Goal: Feedback & Contribution: Leave review/rating

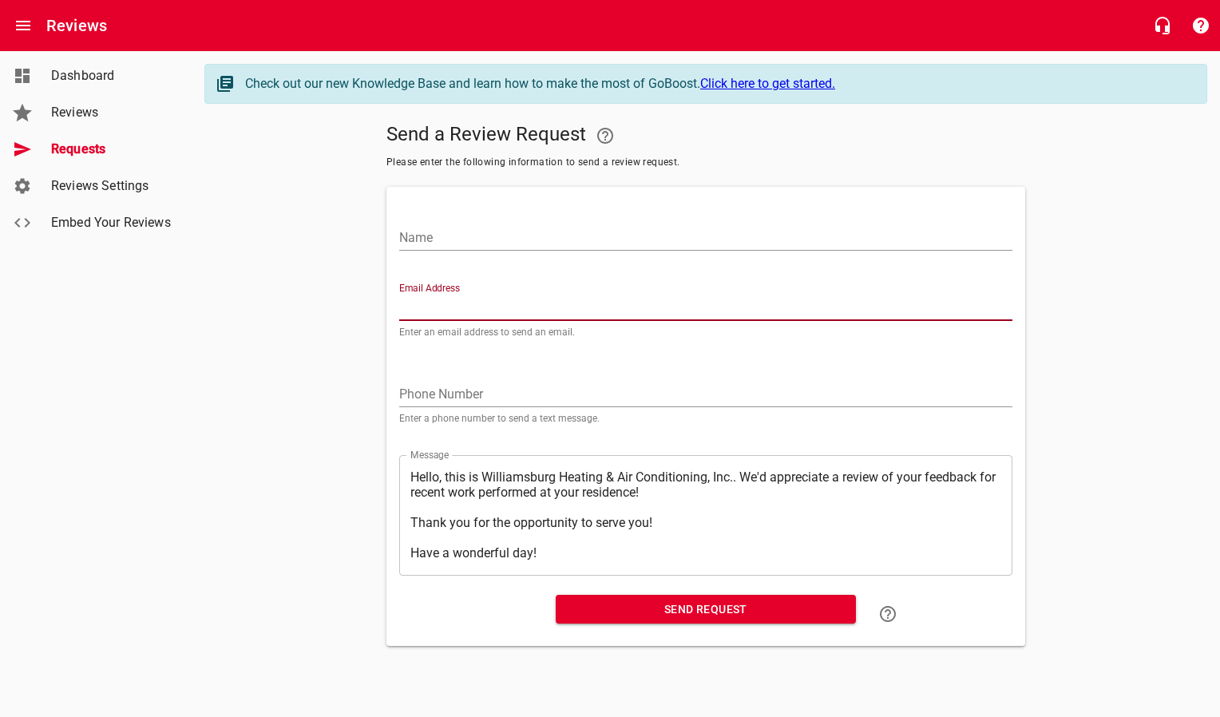
click at [535, 308] on input "Email Address" at bounding box center [705, 308] width 613 height 26
paste input "[EMAIL_ADDRESS][DOMAIN_NAME]"
type input "[EMAIL_ADDRESS][DOMAIN_NAME]"
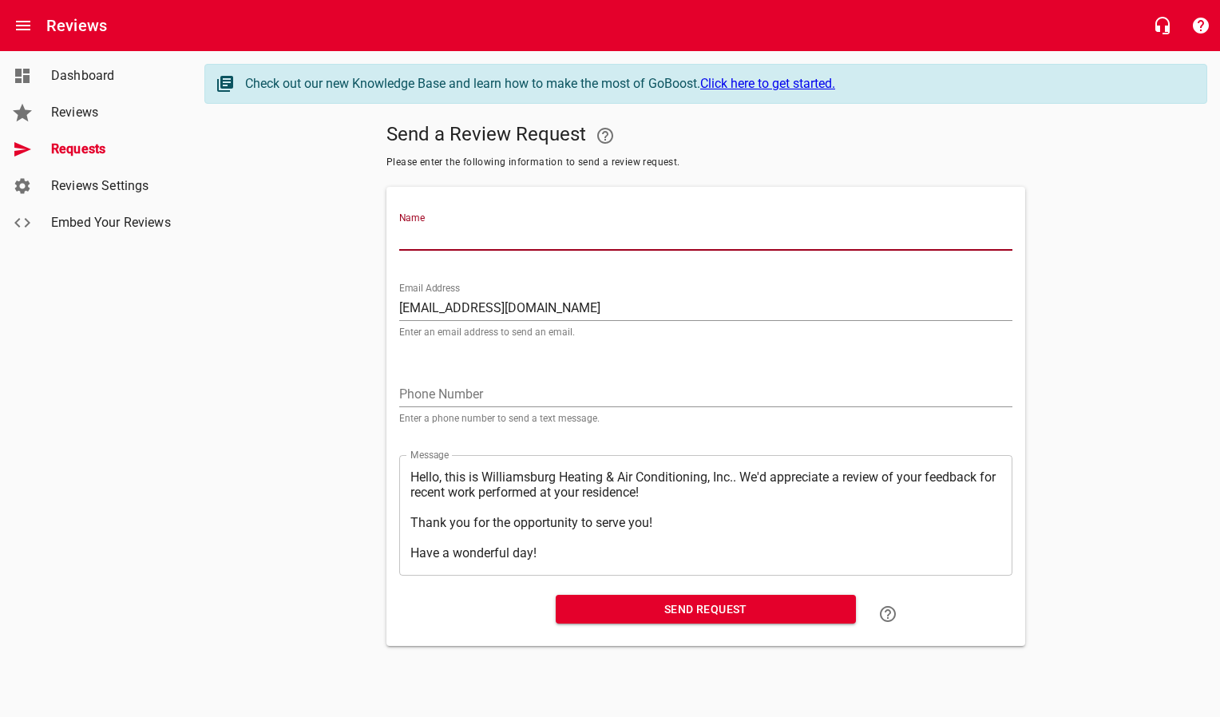
click at [531, 238] on input "Name" at bounding box center [705, 238] width 613 height 26
type input "[PERSON_NAME]"
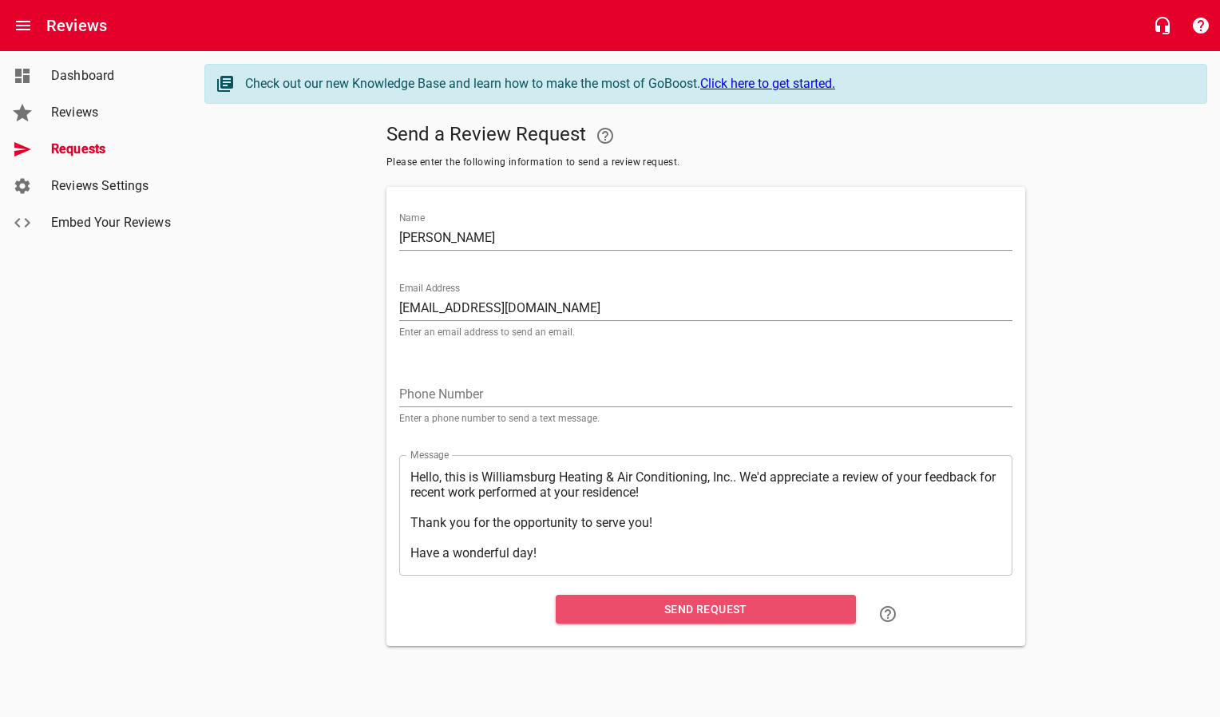
click at [678, 611] on span "Send Request" at bounding box center [705, 609] width 275 height 20
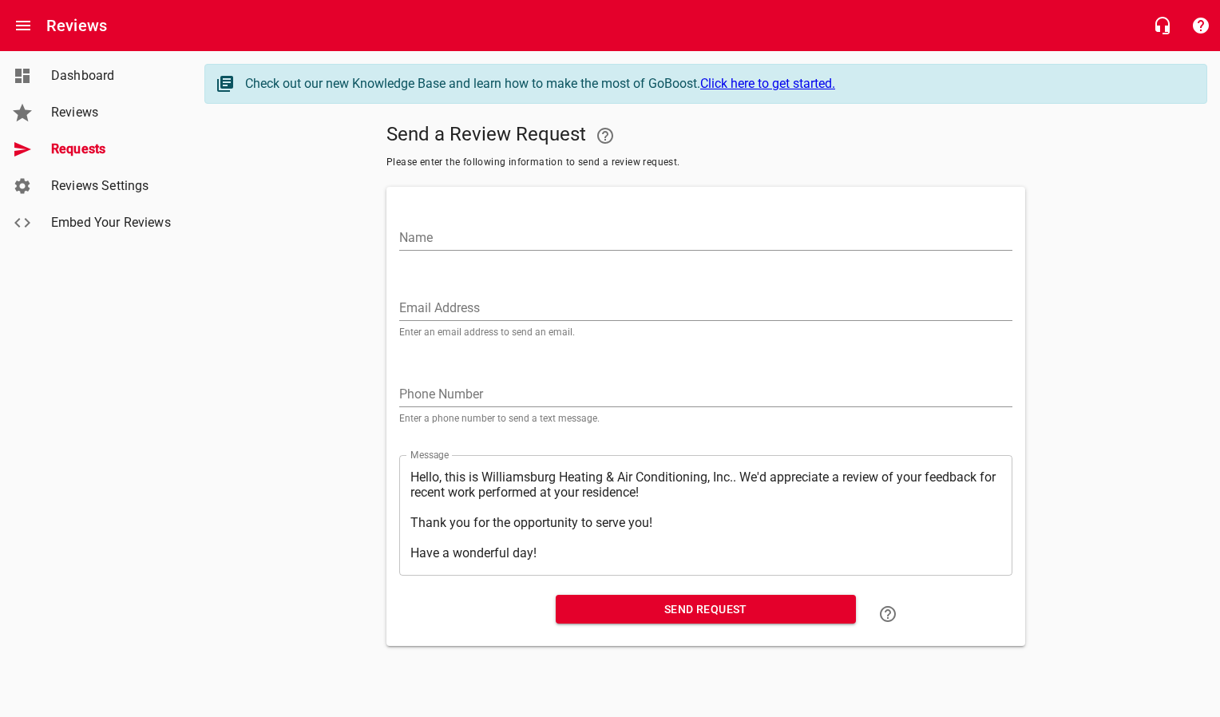
click at [464, 303] on input "Email Address" at bounding box center [705, 308] width 613 height 26
paste input "[EMAIL_ADDRESS][PERSON_NAME][DOMAIN_NAME]"
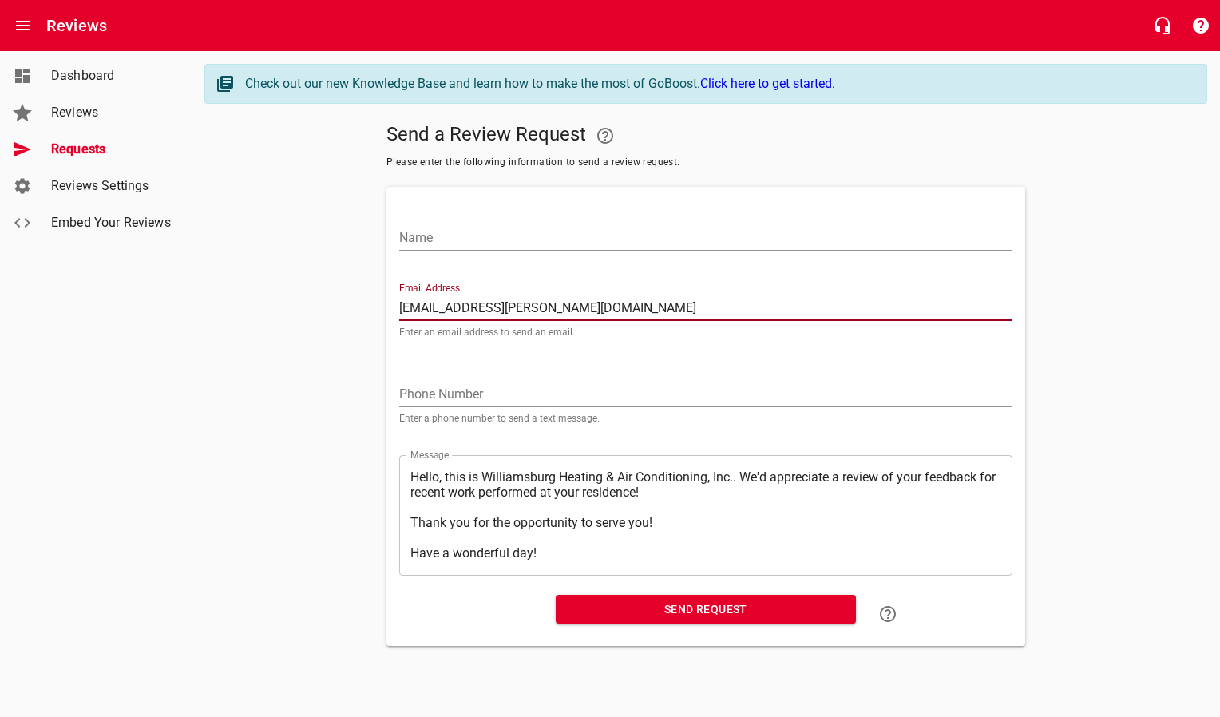
type input "[EMAIL_ADDRESS][PERSON_NAME][DOMAIN_NAME]"
click at [473, 237] on input "Name" at bounding box center [705, 238] width 613 height 26
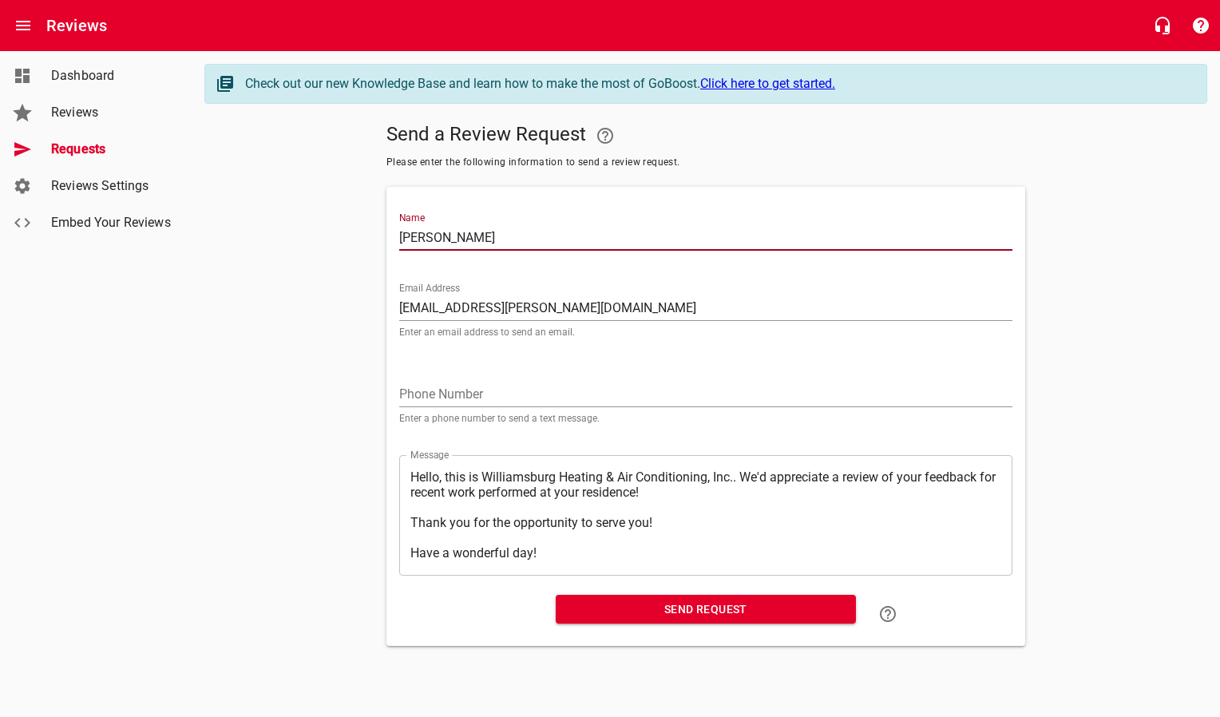
type input "[PERSON_NAME]"
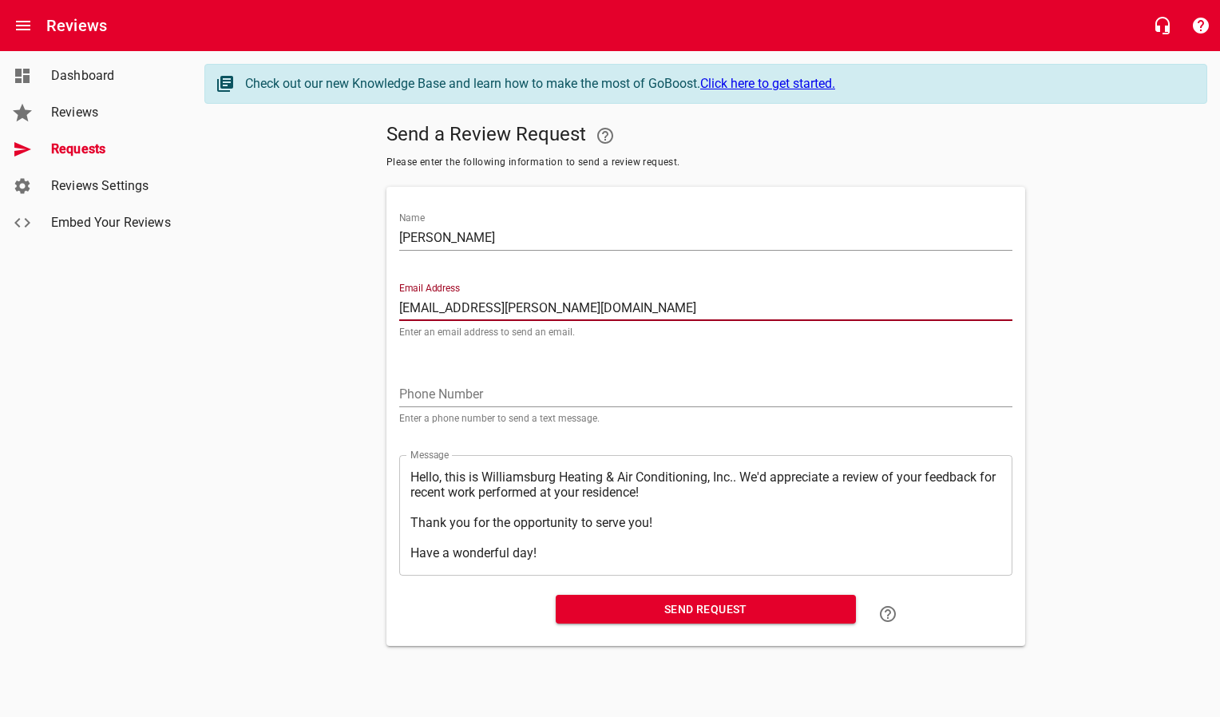
click at [636, 609] on span "Send Request" at bounding box center [705, 609] width 275 height 20
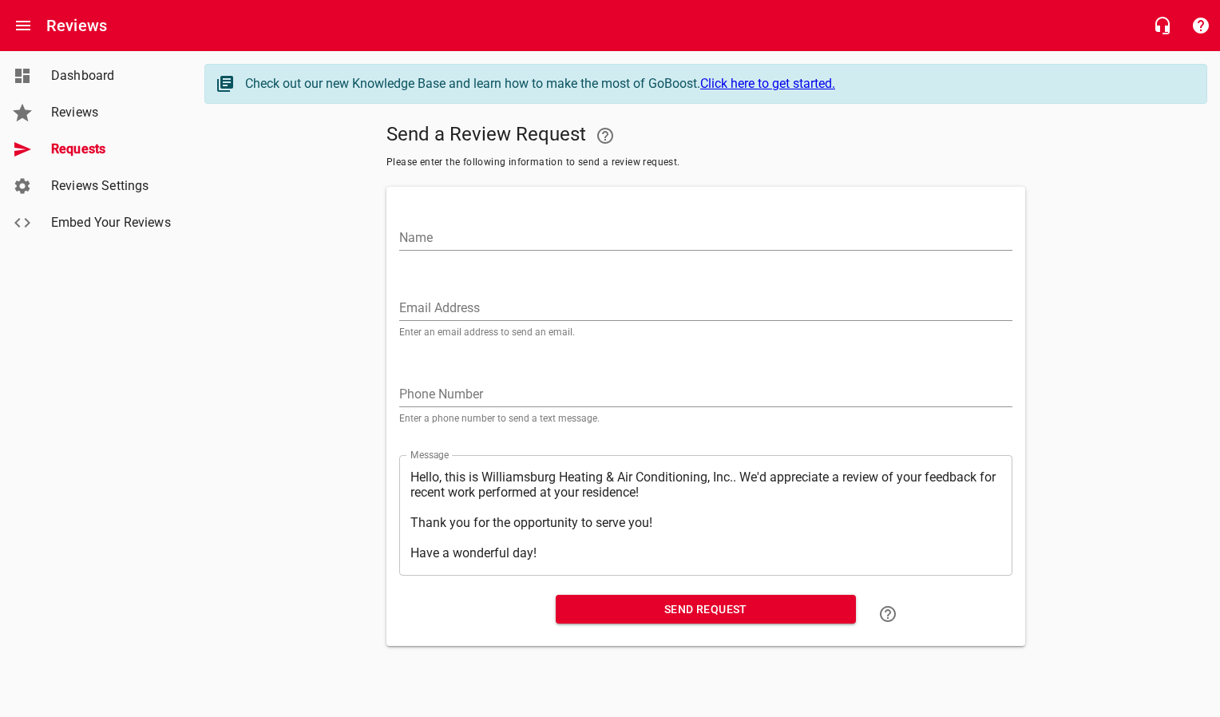
click at [453, 315] on input "Email Address" at bounding box center [705, 308] width 613 height 26
paste input "[EMAIL_ADDRESS][DOMAIN_NAME]"
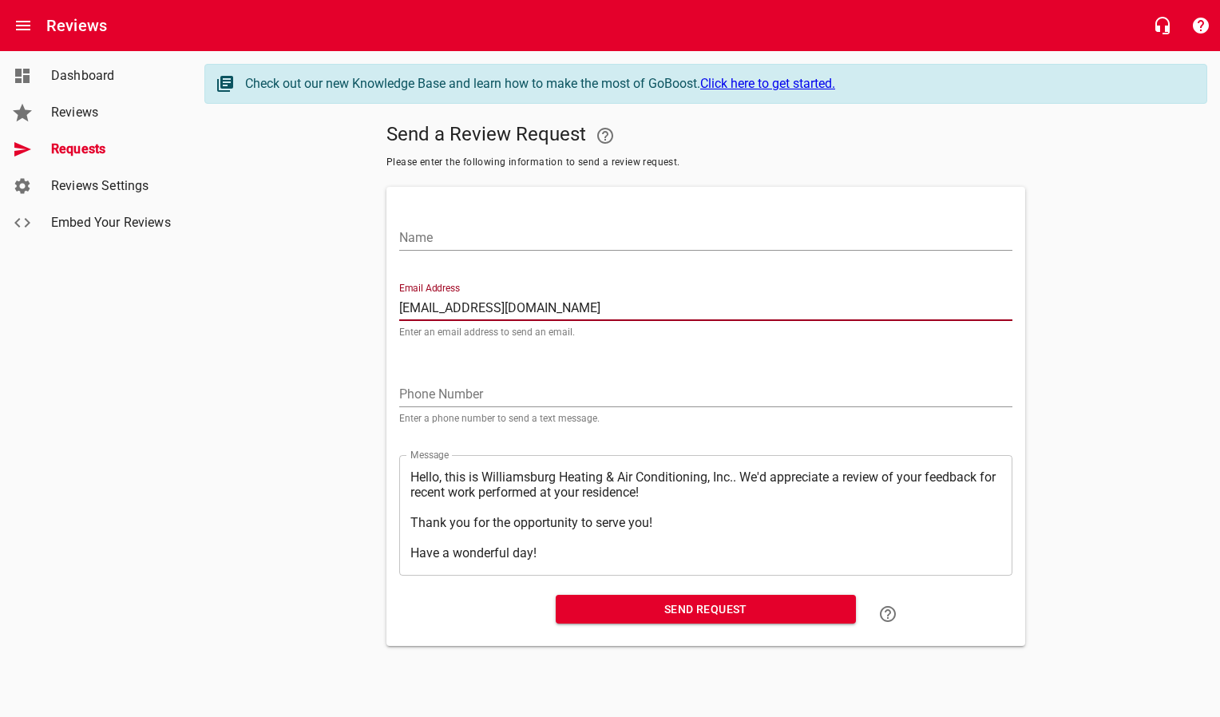
type input "[EMAIL_ADDRESS][DOMAIN_NAME]"
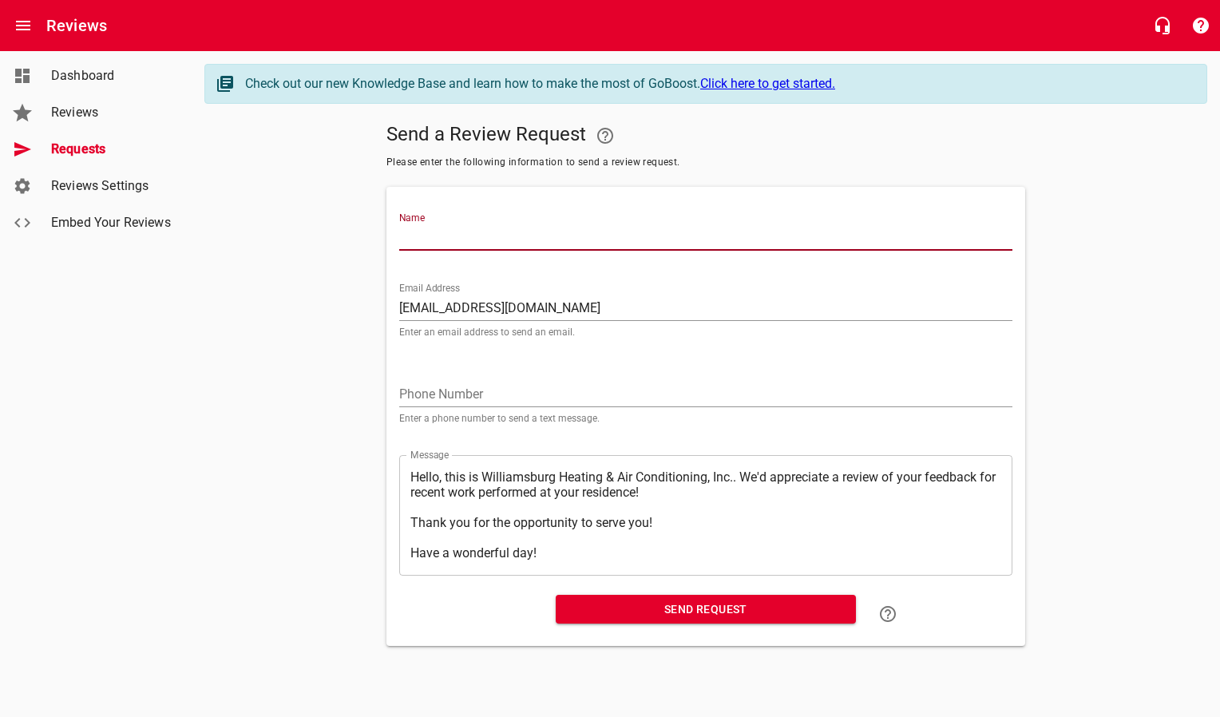
click at [453, 235] on input "Name" at bounding box center [705, 238] width 613 height 26
type input "[PERSON_NAME]"
click at [583, 630] on div "Send Request" at bounding box center [705, 613] width 313 height 51
click at [584, 619] on span "Send Request" at bounding box center [705, 609] width 275 height 20
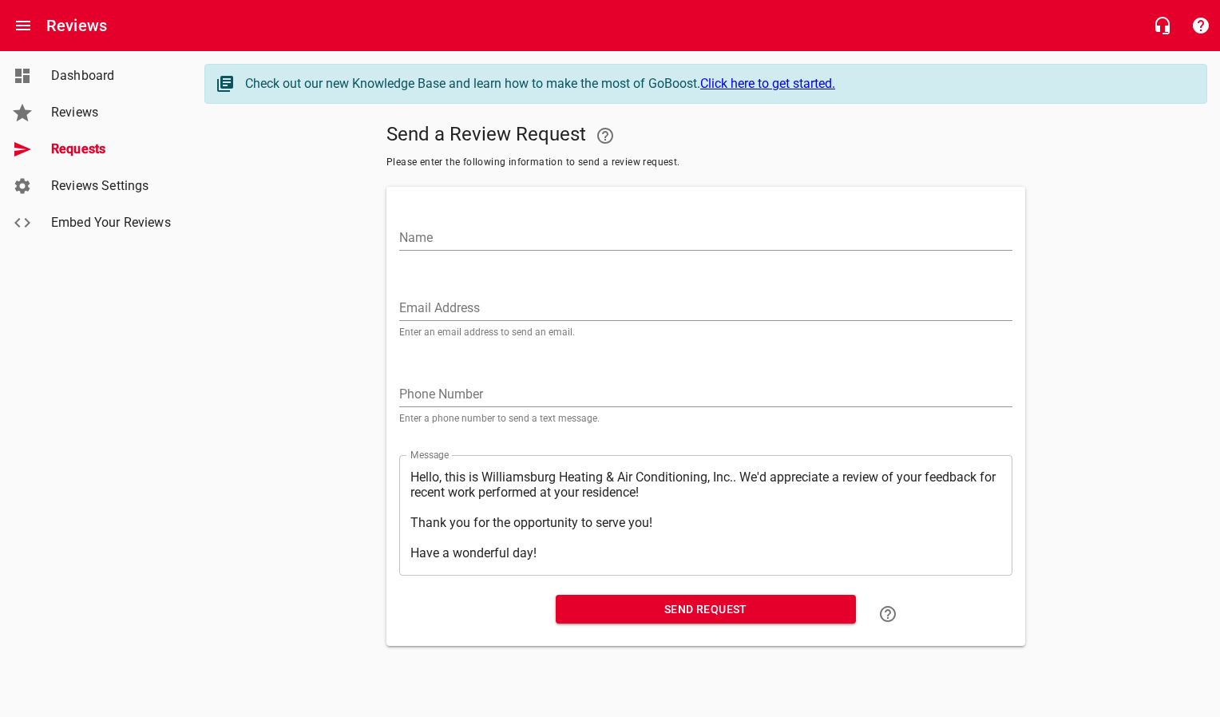
click at [483, 310] on input "Email Address" at bounding box center [705, 308] width 613 height 26
paste input "[EMAIL_ADDRESS][PERSON_NAME][DOMAIN_NAME]"
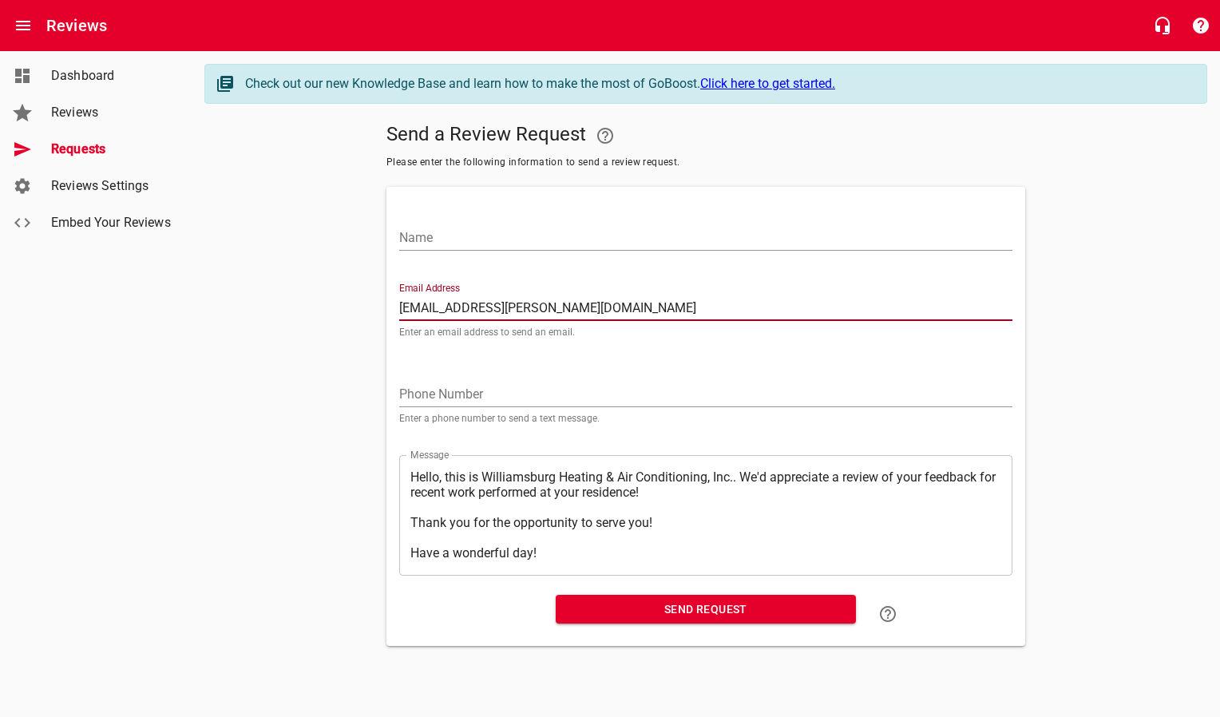
type input "[EMAIL_ADDRESS][PERSON_NAME][DOMAIN_NAME]"
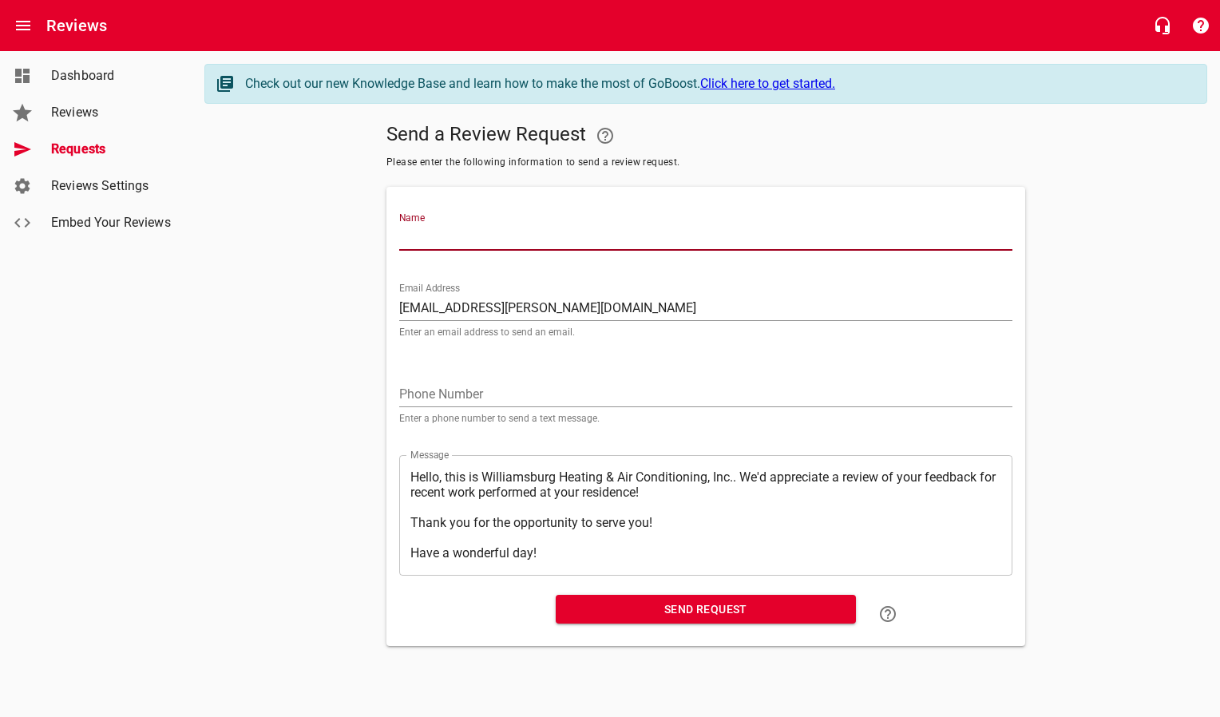
click at [477, 239] on input "Name" at bounding box center [705, 238] width 613 height 26
type input "[PERSON_NAME]"
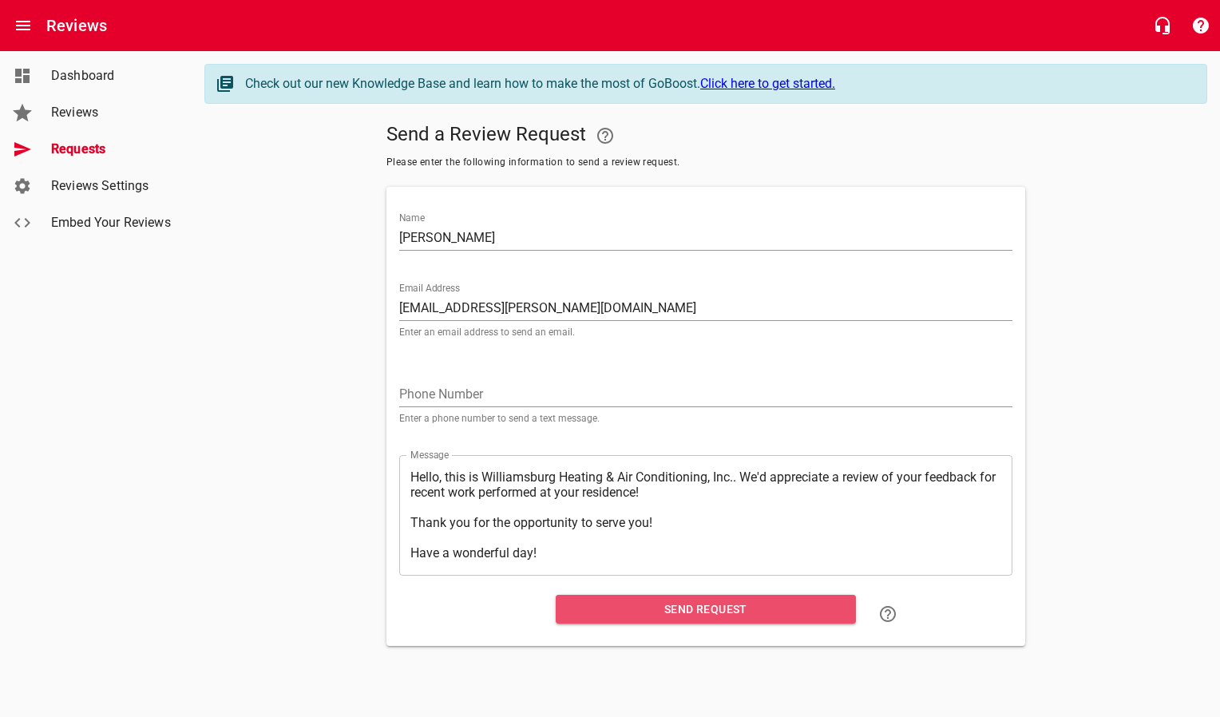
click at [621, 619] on span "Send Request" at bounding box center [705, 609] width 275 height 20
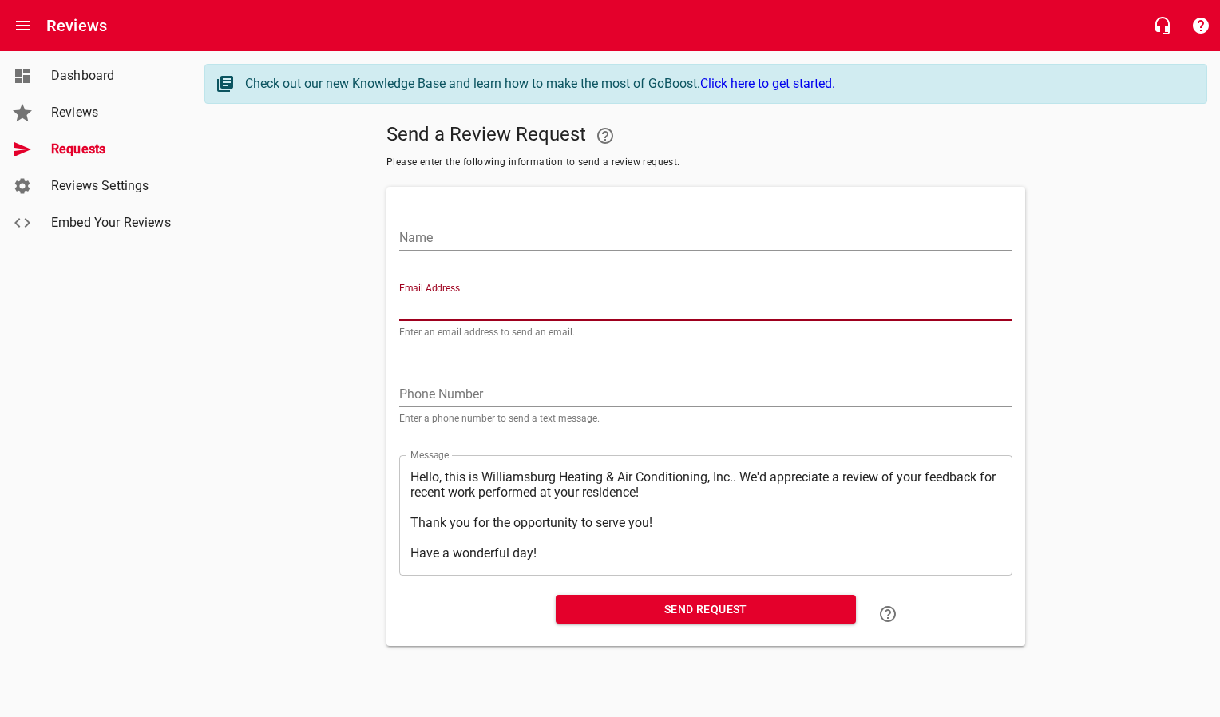
click at [457, 304] on input "Email Address" at bounding box center [705, 308] width 613 height 26
paste input "[EMAIL_ADDRESS][DOMAIN_NAME]"
type input "[EMAIL_ADDRESS][DOMAIN_NAME]"
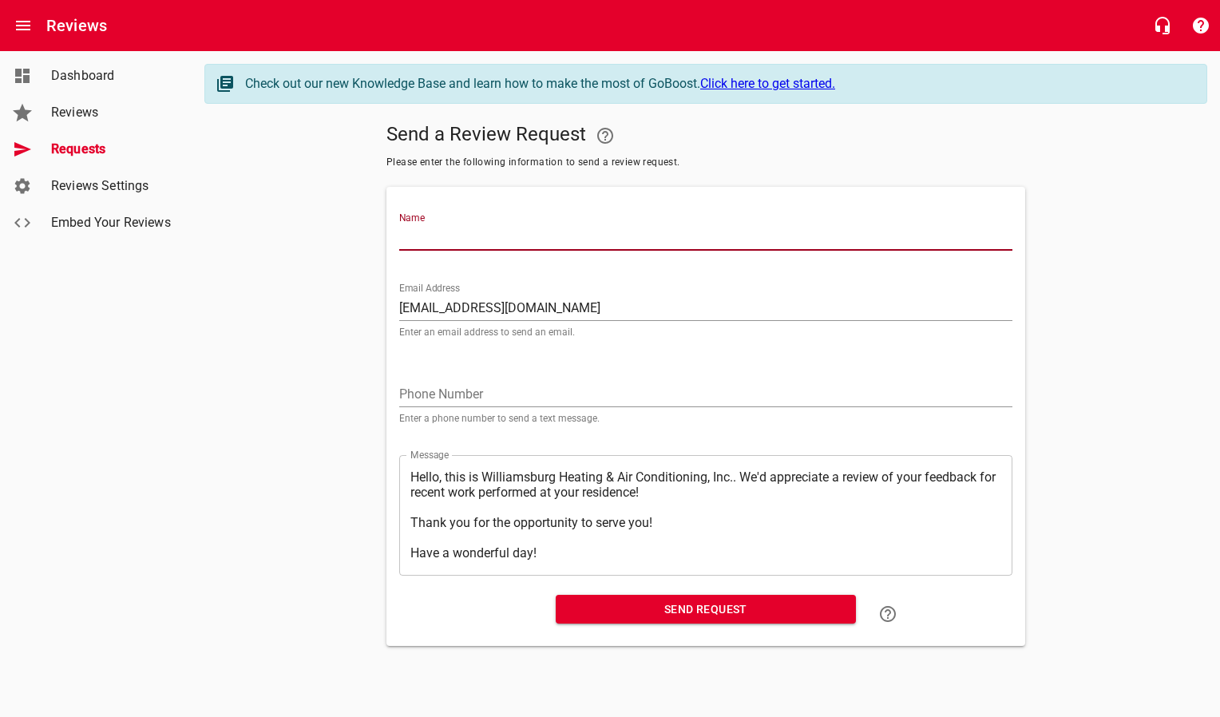
click at [470, 227] on input "Name" at bounding box center [705, 238] width 613 height 26
type input "[PERSON_NAME]"
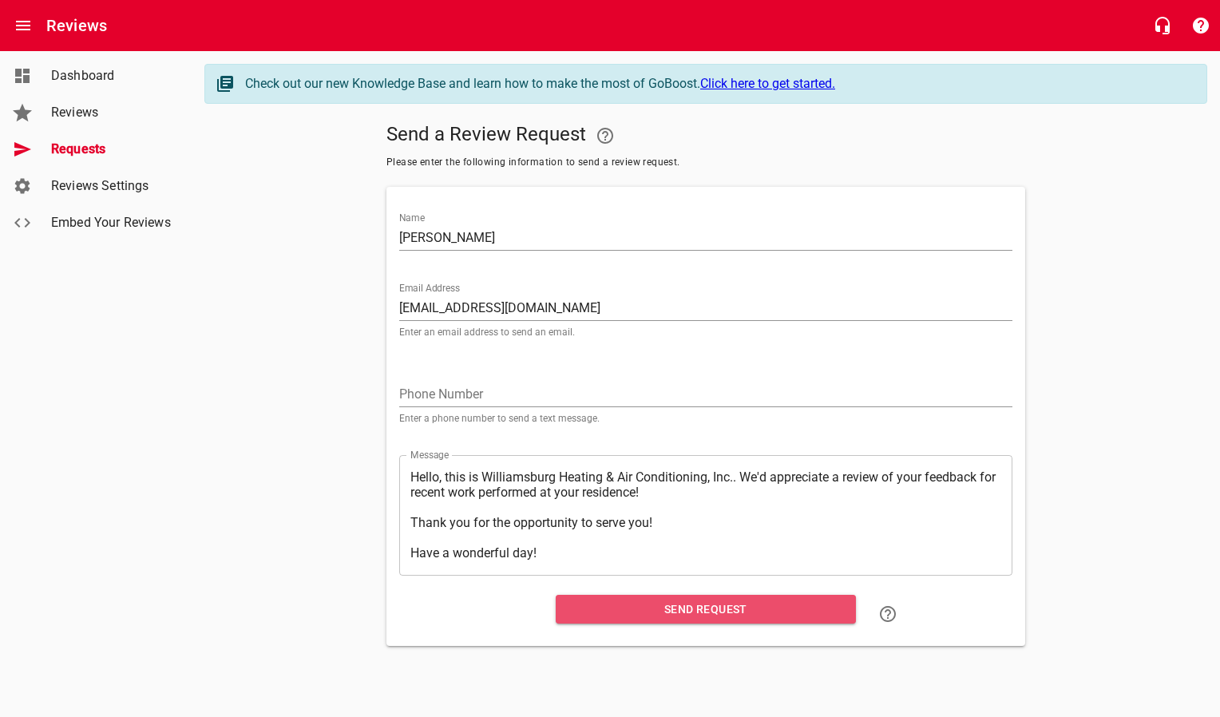
click at [601, 619] on span "Send Request" at bounding box center [705, 609] width 275 height 20
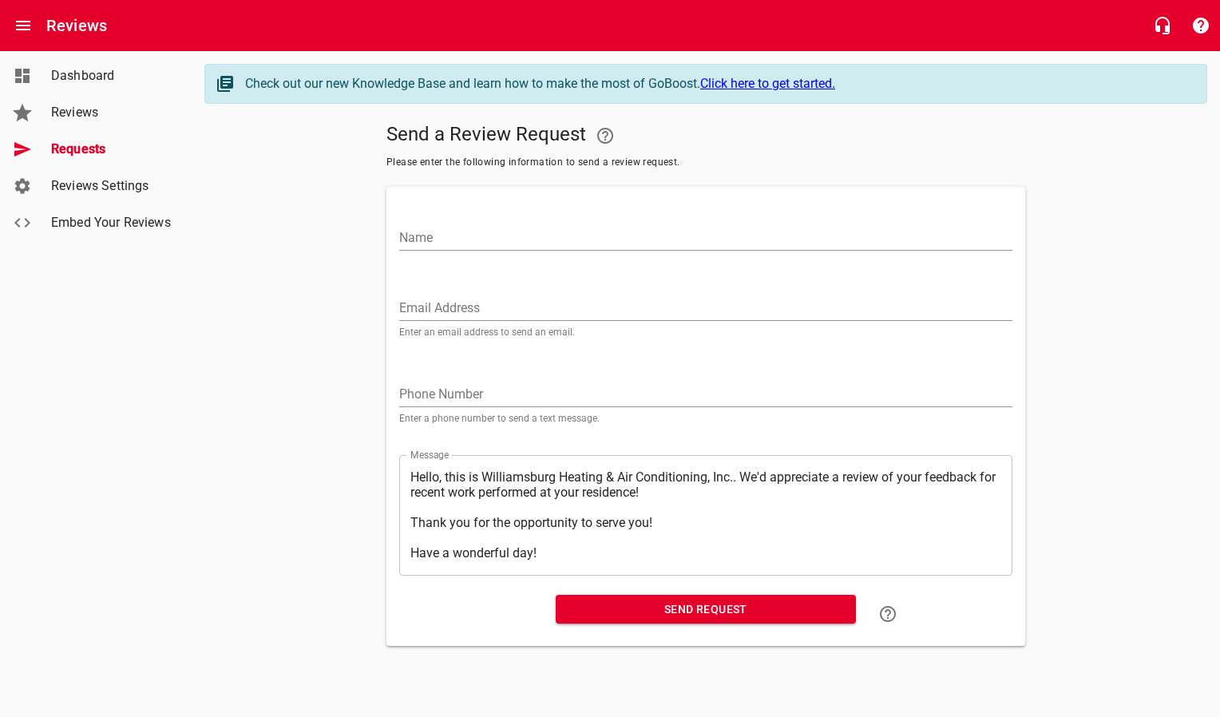
click at [540, 302] on input "Email Address" at bounding box center [705, 308] width 613 height 26
paste input "[EMAIL_ADDRESS][DOMAIN_NAME]"
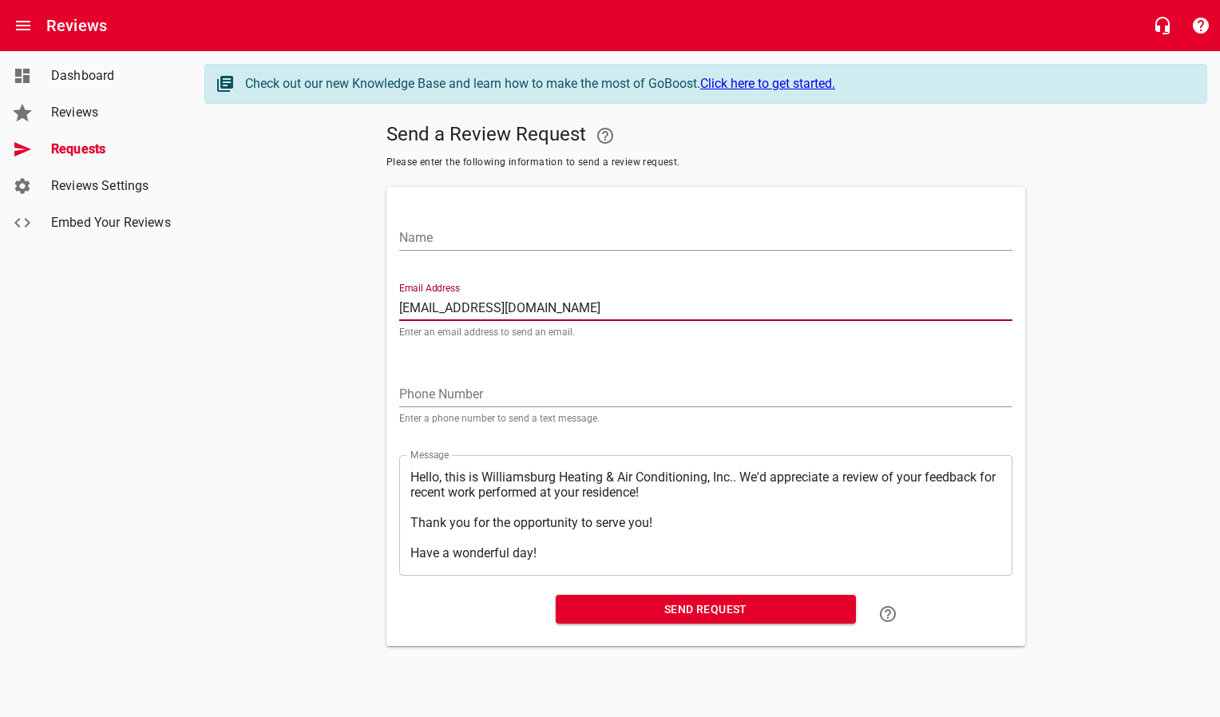
type input "[EMAIL_ADDRESS][DOMAIN_NAME]"
click at [501, 231] on input "Name" at bounding box center [705, 238] width 613 height 26
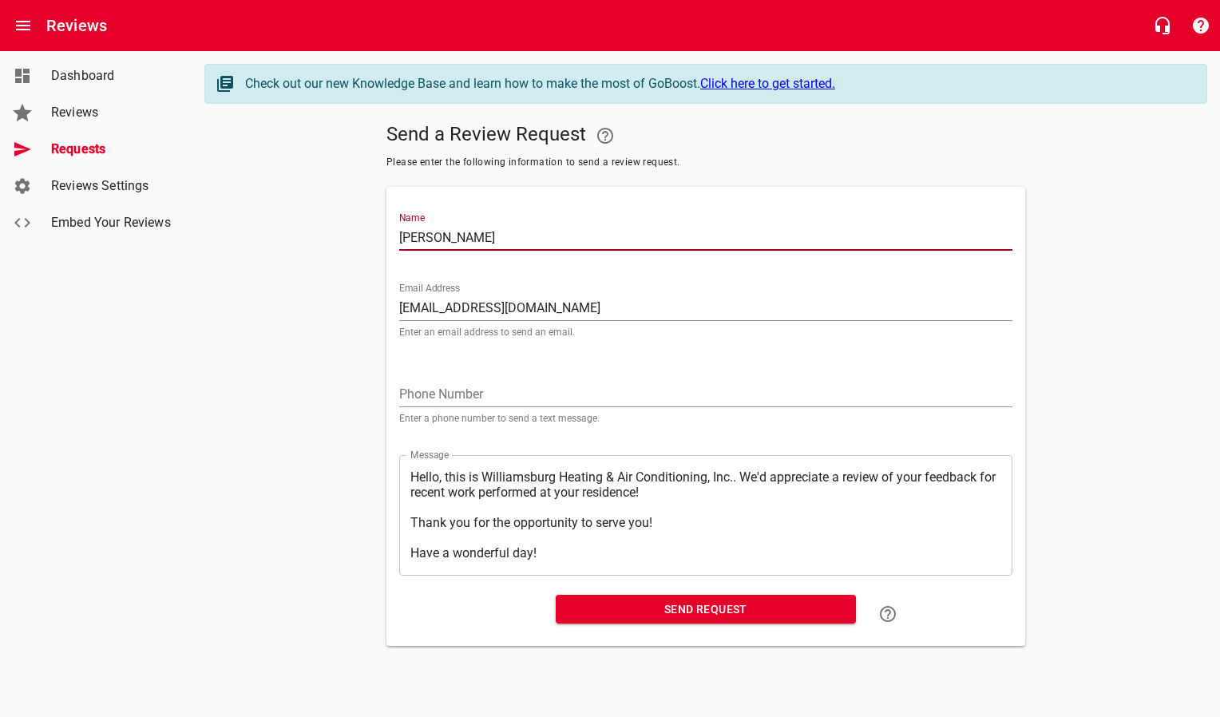
type input "[PERSON_NAME]"
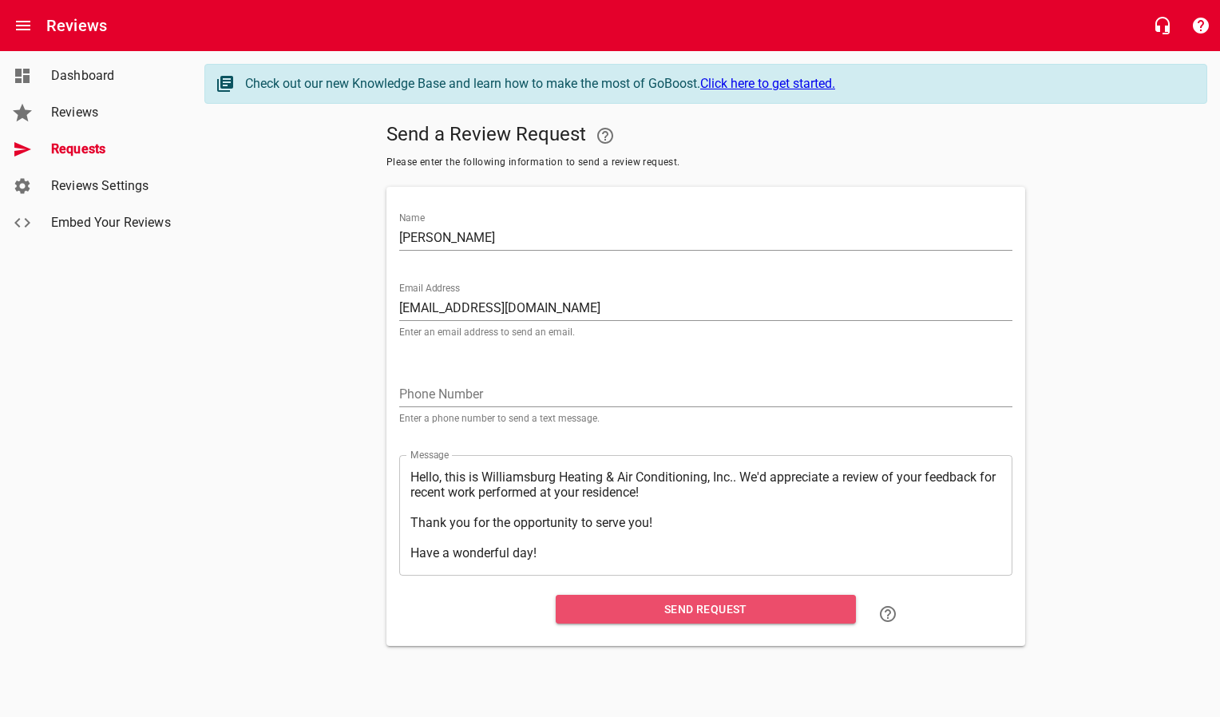
click at [612, 613] on span "Send Request" at bounding box center [705, 609] width 275 height 20
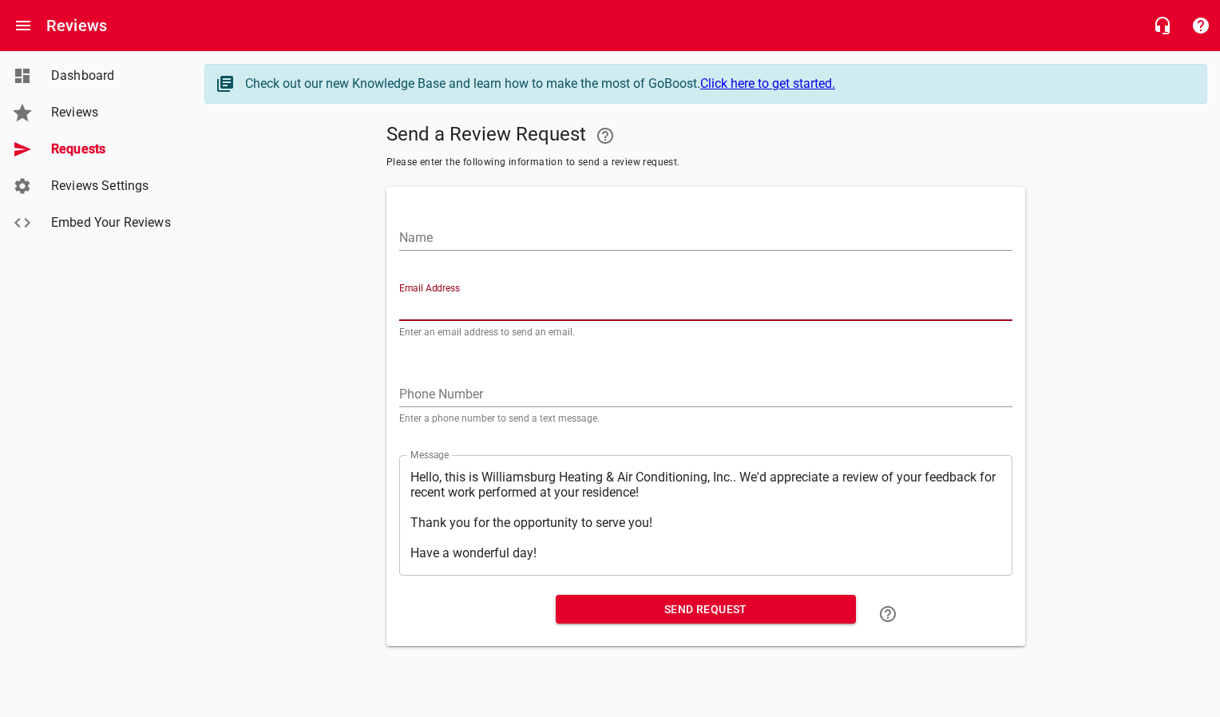
click at [436, 306] on input "Email Address" at bounding box center [705, 308] width 613 height 26
paste input "[PERSON_NAME][EMAIL_ADDRESS][PERSON_NAME][DOMAIN_NAME]"
type input "[PERSON_NAME][EMAIL_ADDRESS][PERSON_NAME][DOMAIN_NAME]"
click at [440, 239] on input "Name" at bounding box center [705, 238] width 613 height 26
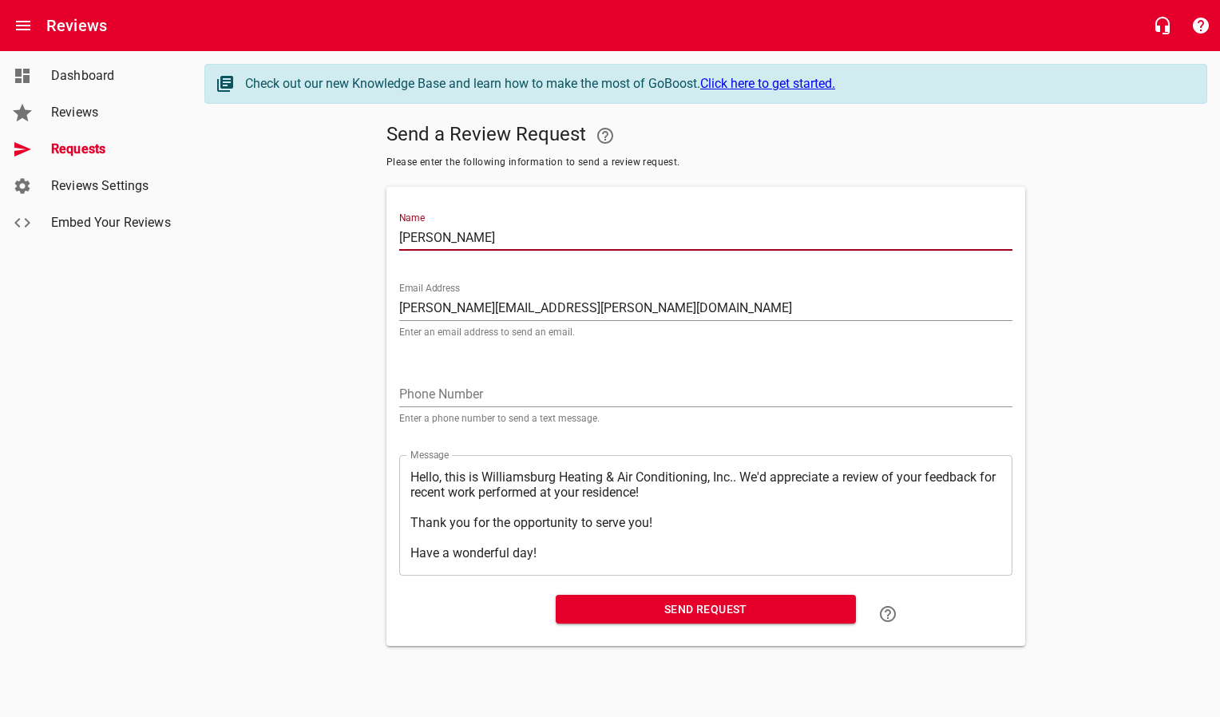
type input "[PERSON_NAME]"
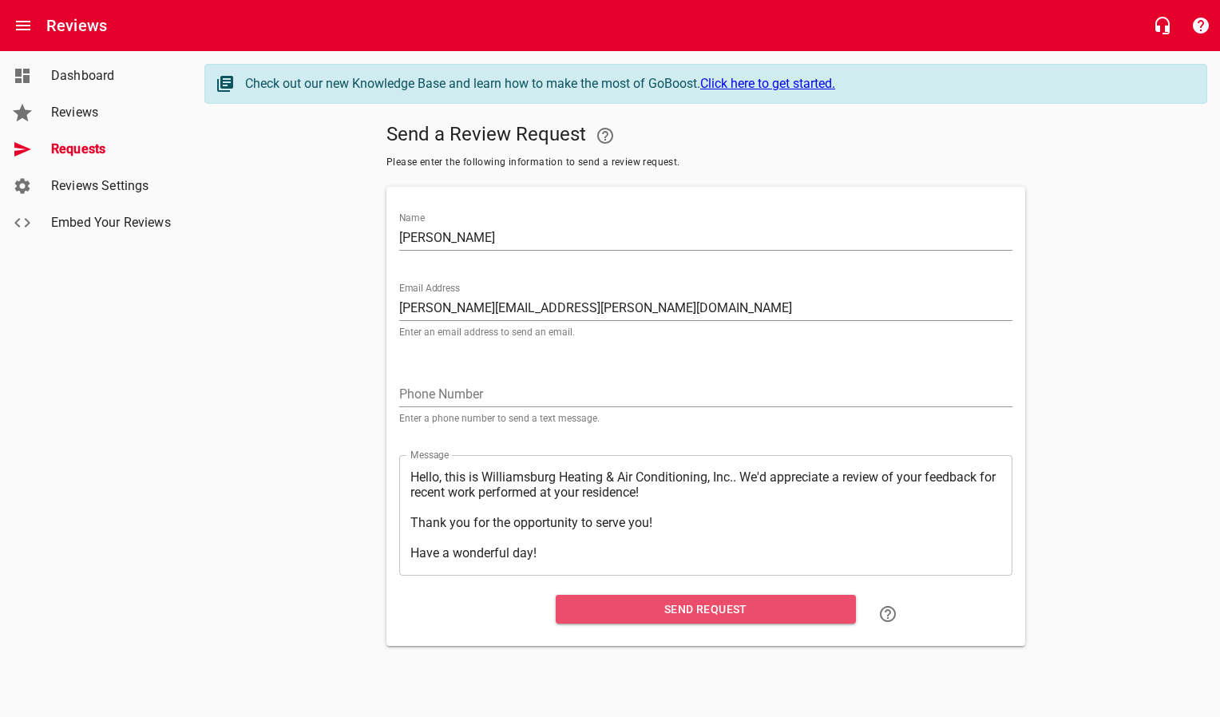
click at [708, 607] on span "Send Request" at bounding box center [705, 609] width 275 height 20
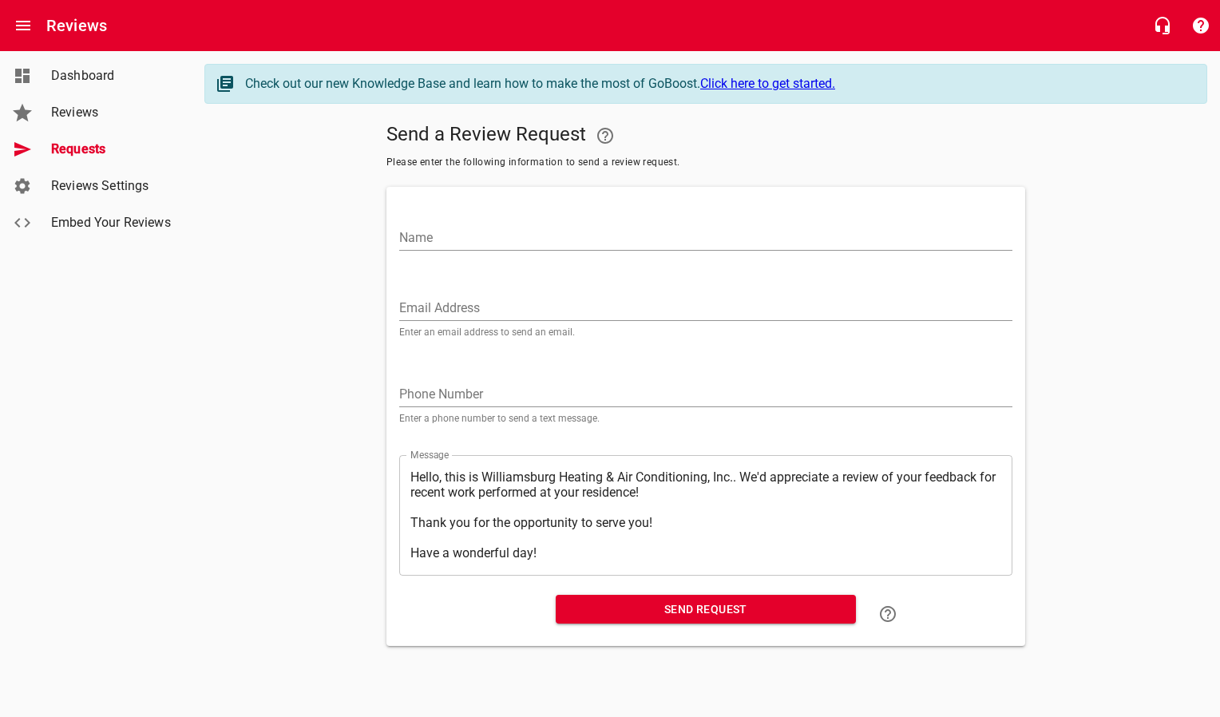
click at [441, 305] on input "Email Address" at bounding box center [705, 308] width 613 height 26
paste input "[EMAIL_ADDRESS][DOMAIN_NAME]"
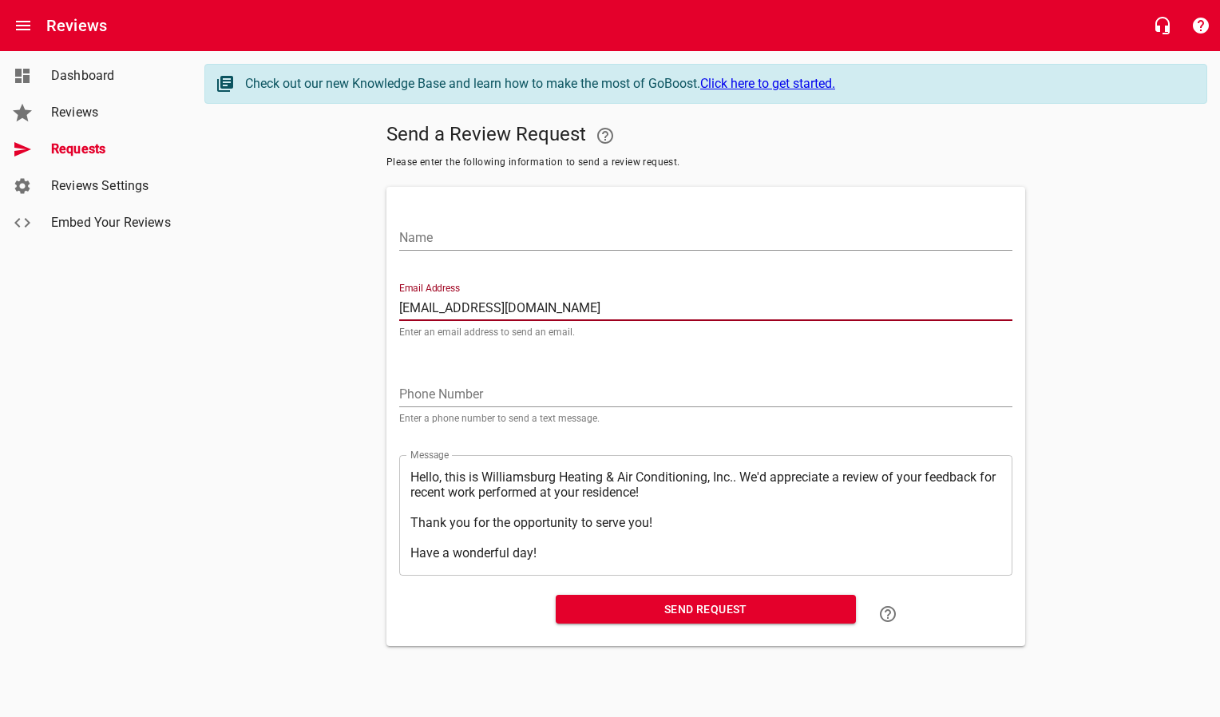
type input "[EMAIL_ADDRESS][DOMAIN_NAME]"
click at [472, 245] on input "Name" at bounding box center [705, 238] width 613 height 26
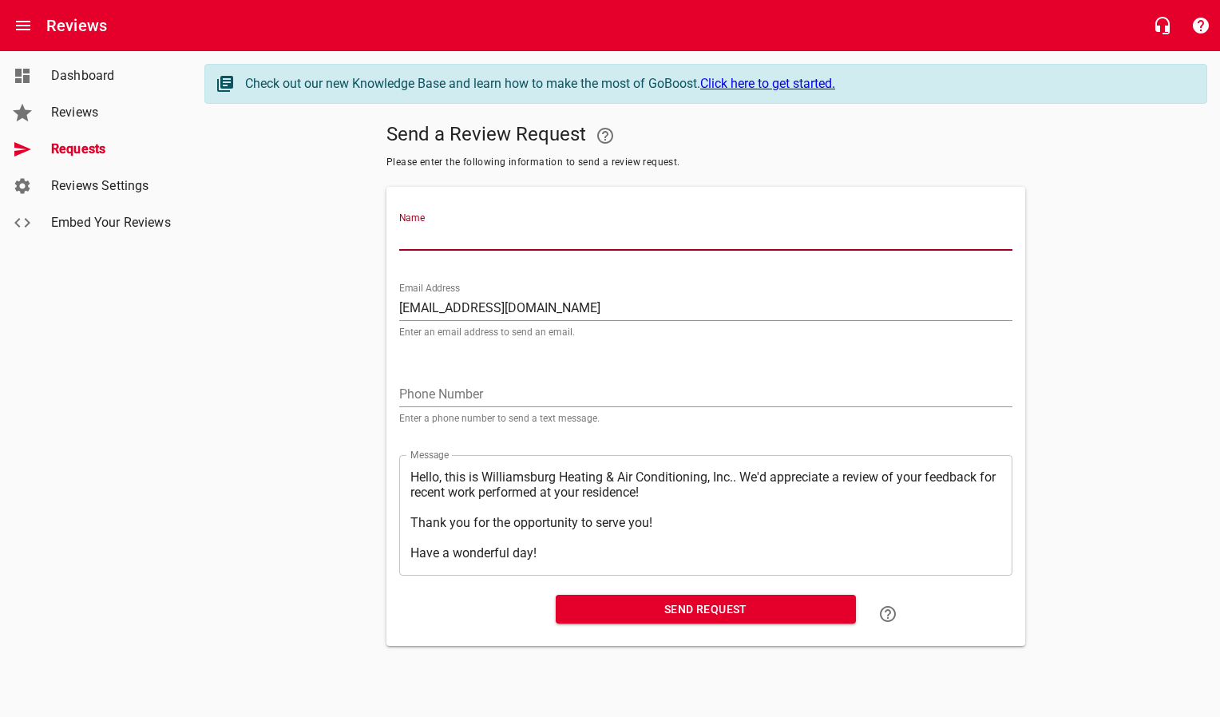
click at [474, 235] on input "Name" at bounding box center [705, 238] width 613 height 26
type input "[PERSON_NAME]"
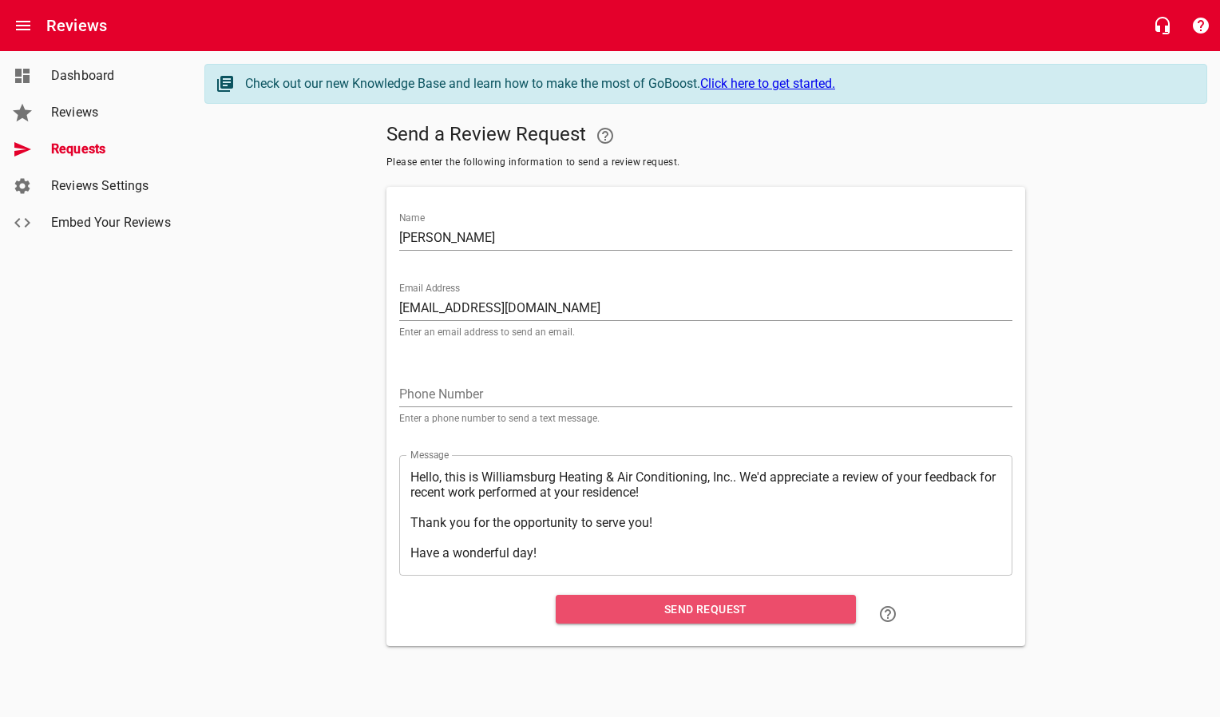
click at [615, 611] on span "Send Request" at bounding box center [705, 609] width 275 height 20
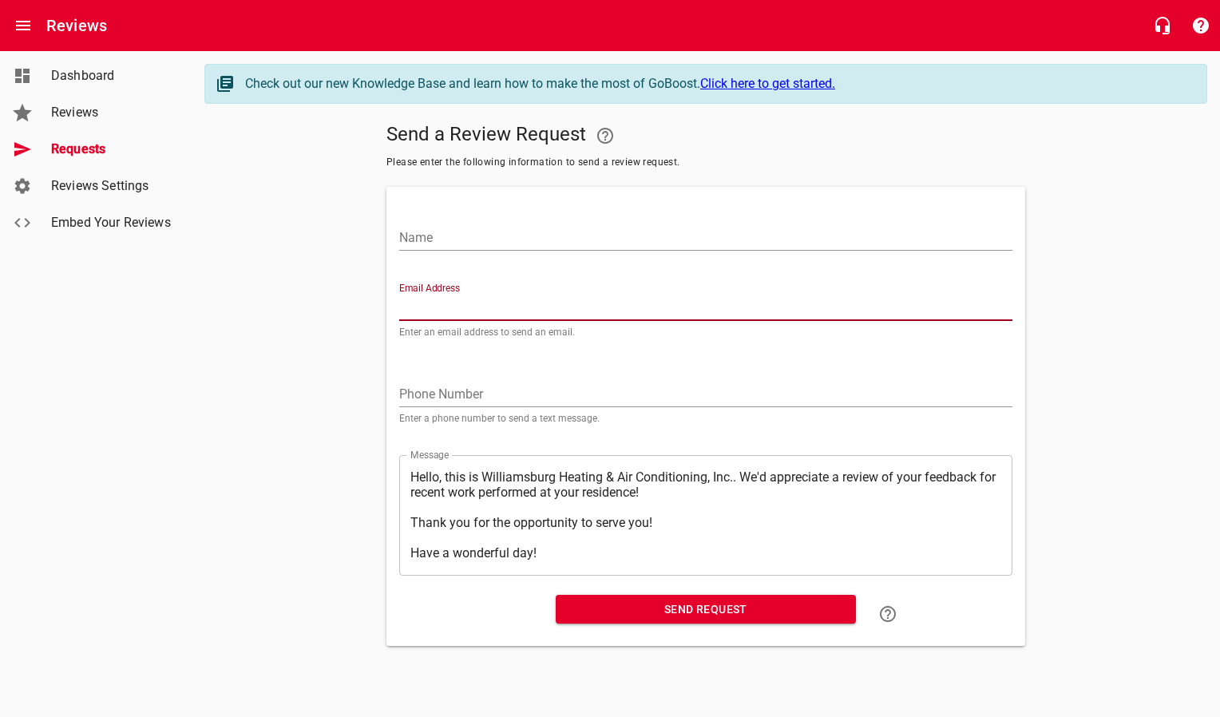
click at [586, 307] on input "Email Address" at bounding box center [705, 308] width 613 height 26
paste input "[EMAIL_ADDRESS][DOMAIN_NAME]"
type input "[EMAIL_ADDRESS][DOMAIN_NAME]"
click at [540, 227] on input "Name" at bounding box center [705, 238] width 613 height 26
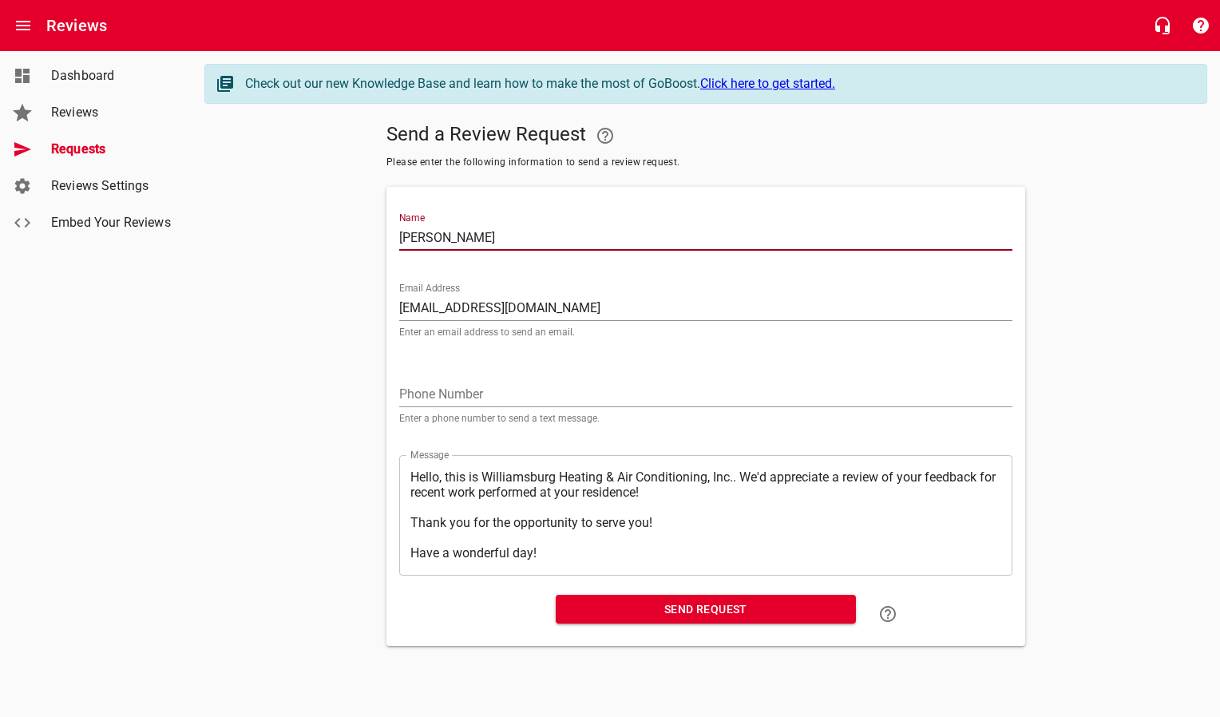
type input "[PERSON_NAME]"
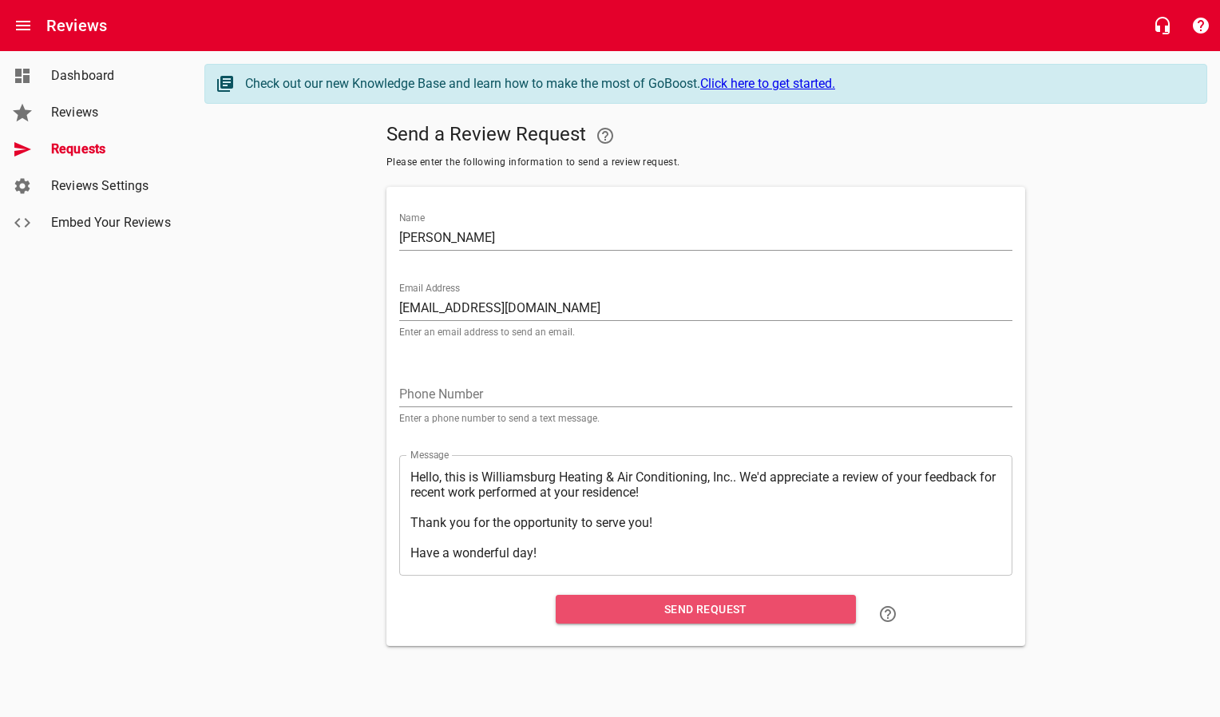
click at [589, 610] on span "Send Request" at bounding box center [705, 609] width 275 height 20
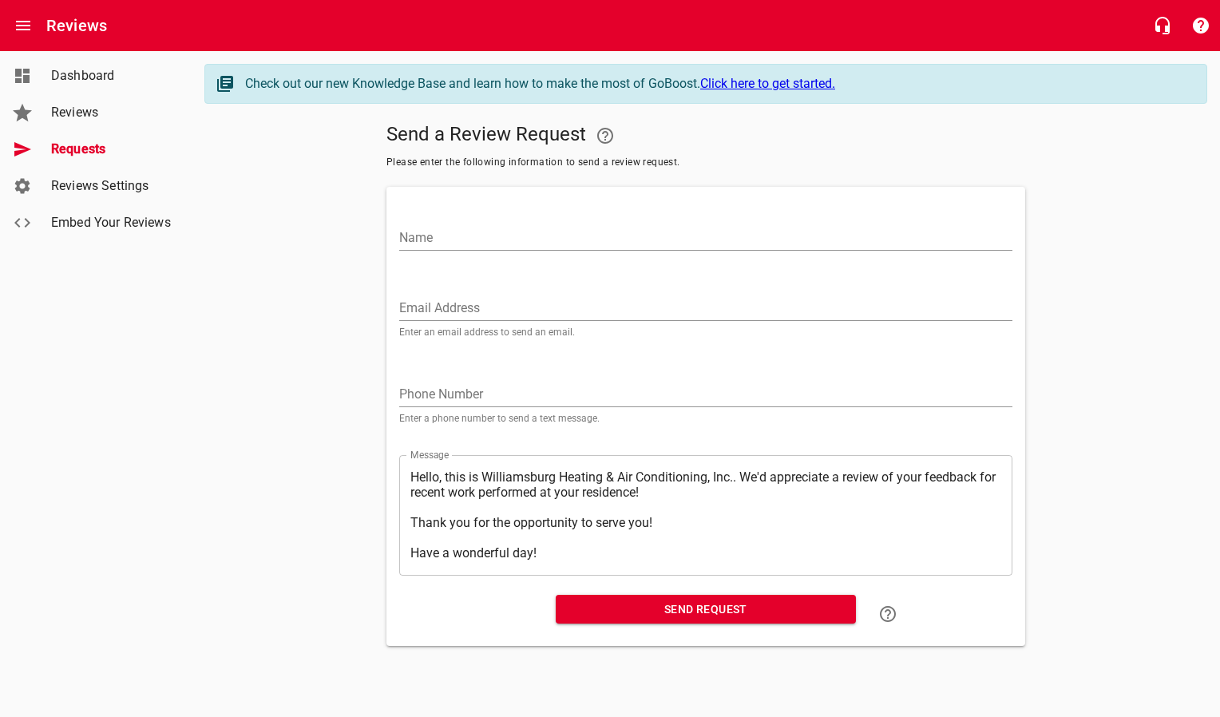
click at [484, 303] on input "Email Address" at bounding box center [705, 308] width 613 height 26
paste input "[EMAIL_ADDRESS][DOMAIN_NAME]"
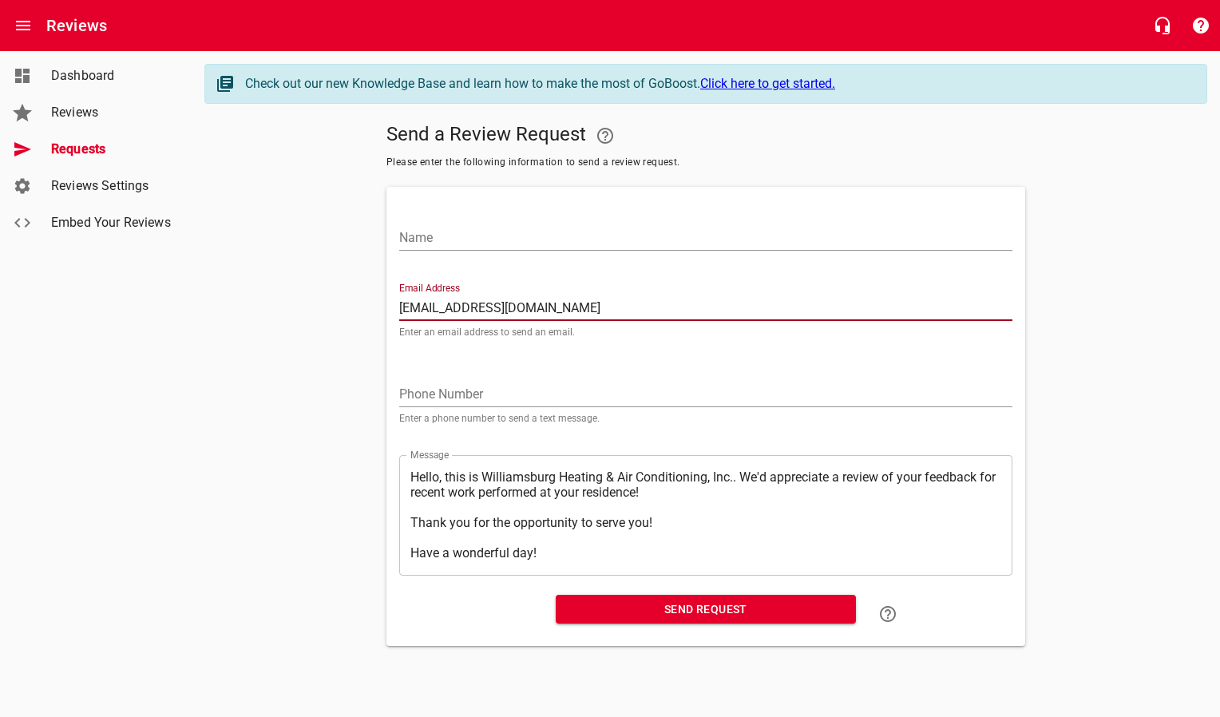
type input "[EMAIL_ADDRESS][DOMAIN_NAME]"
click at [486, 240] on input "Name" at bounding box center [705, 238] width 613 height 26
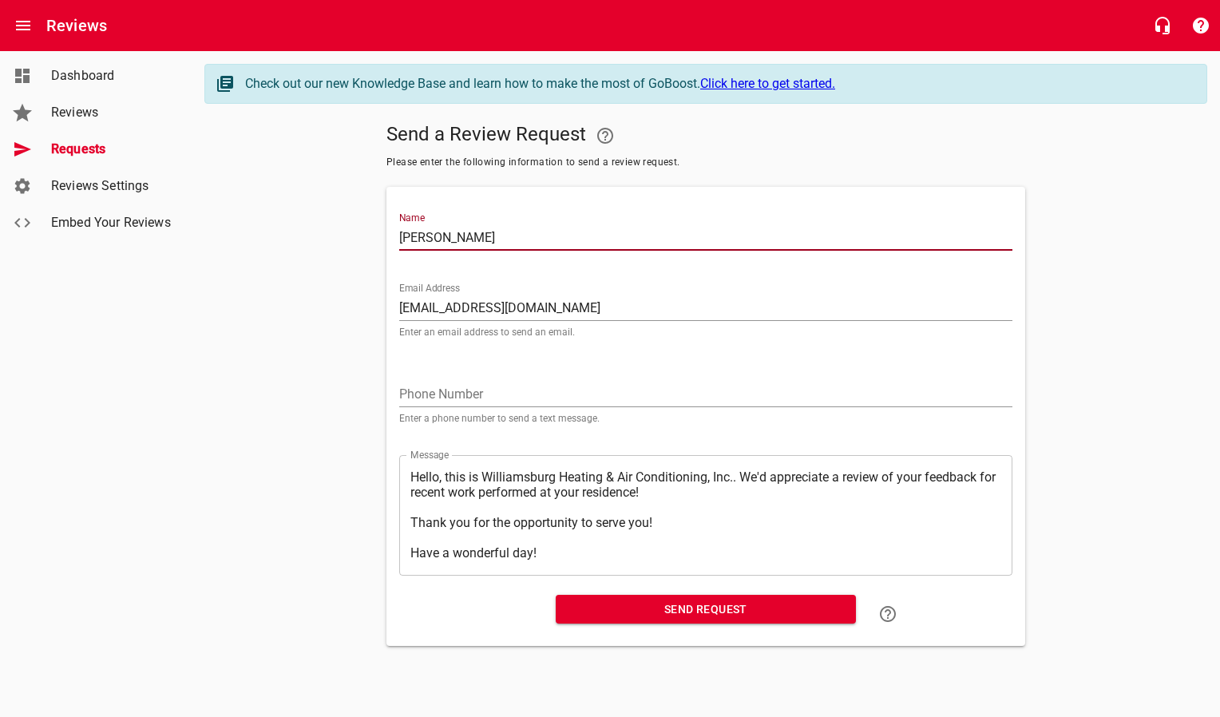
type input "[PERSON_NAME]"
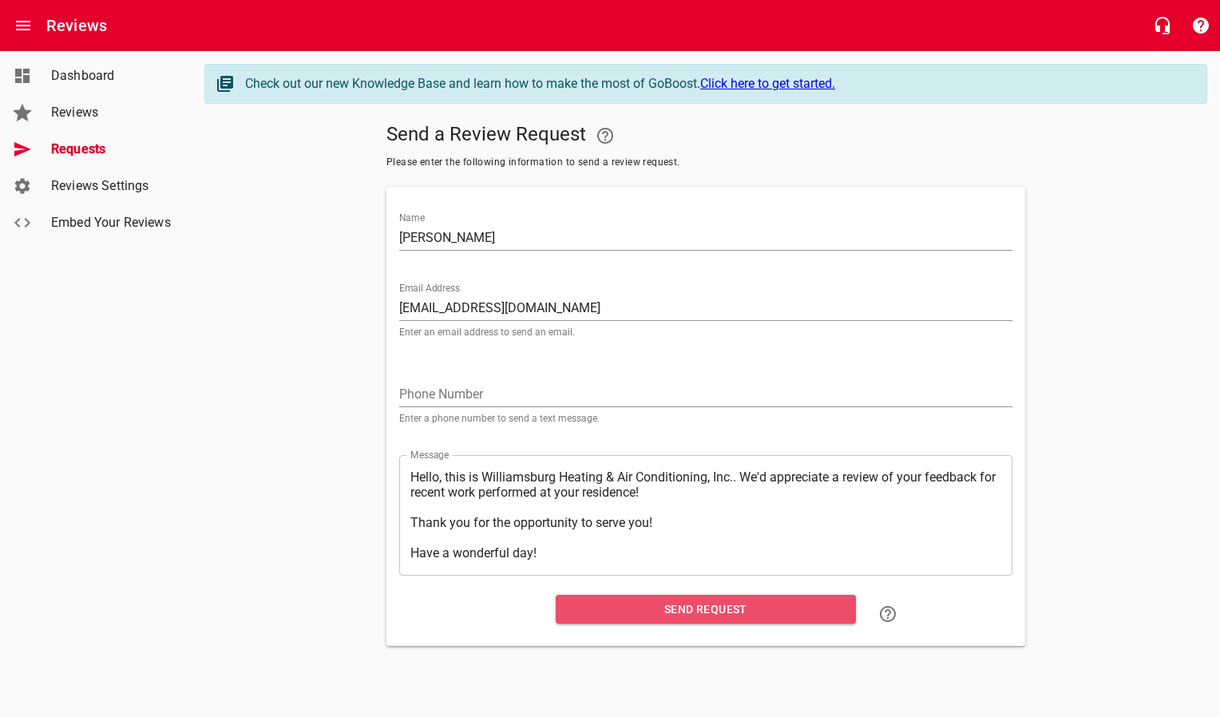
click at [569, 615] on span "Send Request" at bounding box center [705, 609] width 275 height 20
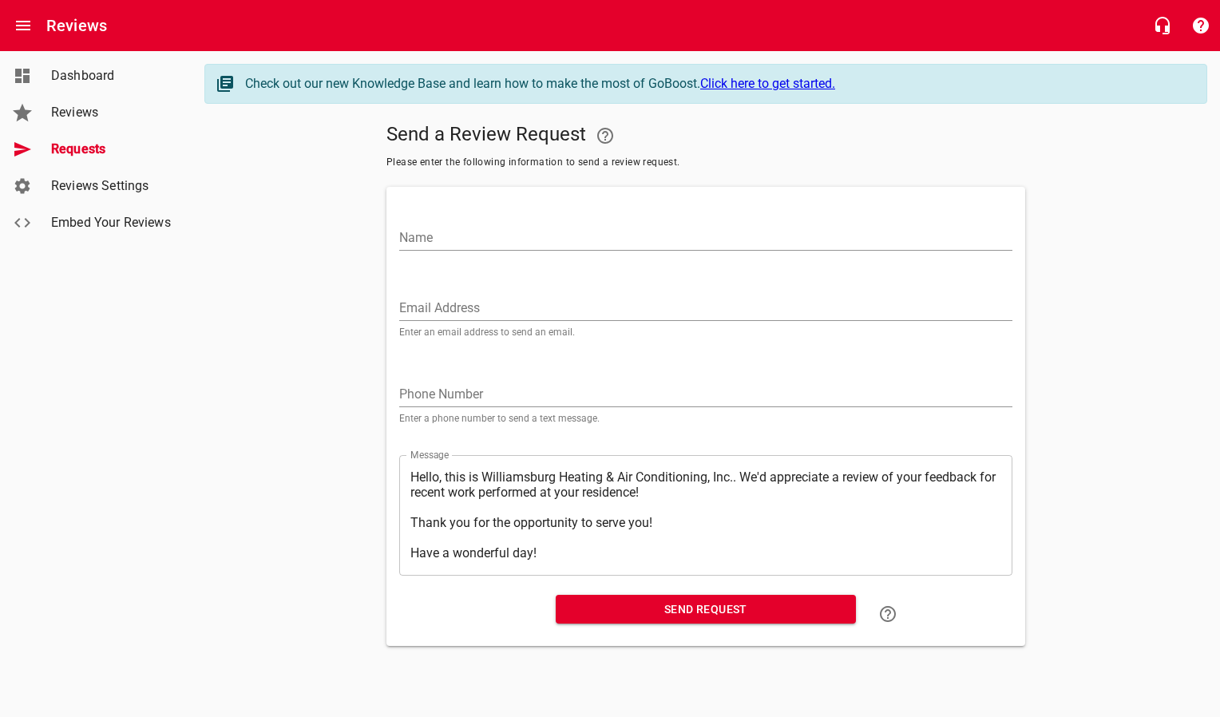
click at [437, 303] on input "Email Address" at bounding box center [705, 308] width 613 height 26
paste input "[EMAIL_ADDRESS][DOMAIN_NAME]"
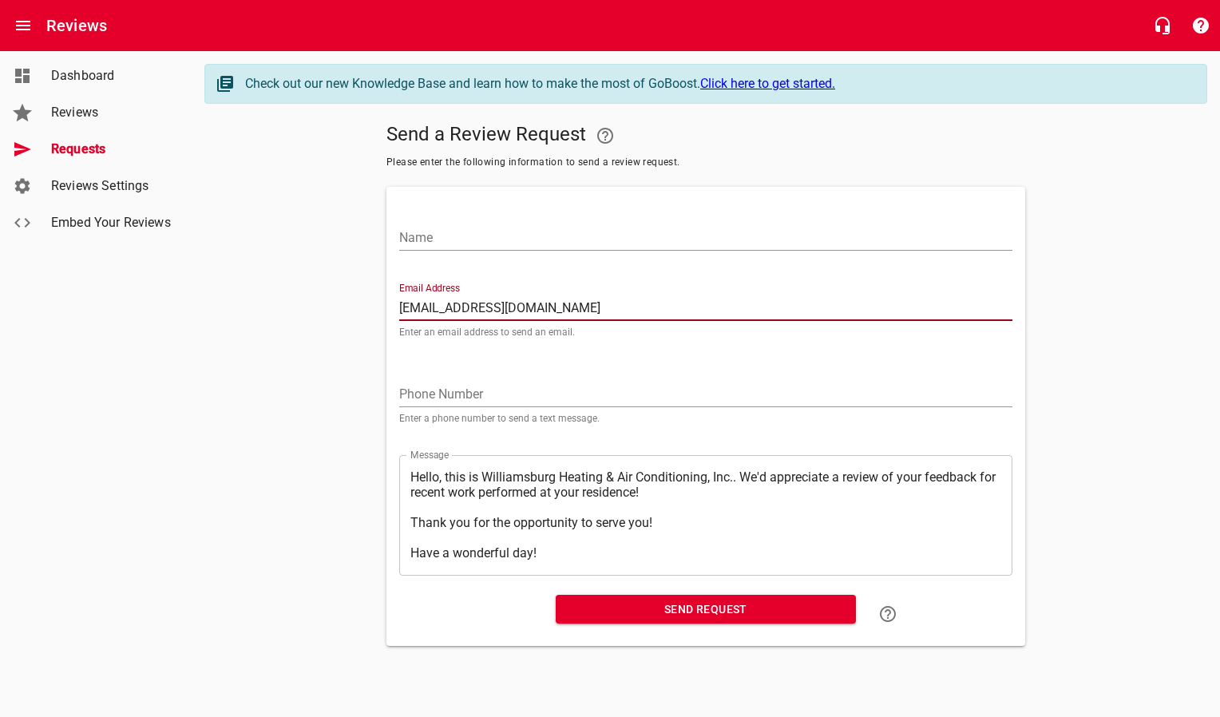
type input "[EMAIL_ADDRESS][DOMAIN_NAME]"
click at [747, 223] on div "Name" at bounding box center [705, 231] width 613 height 38
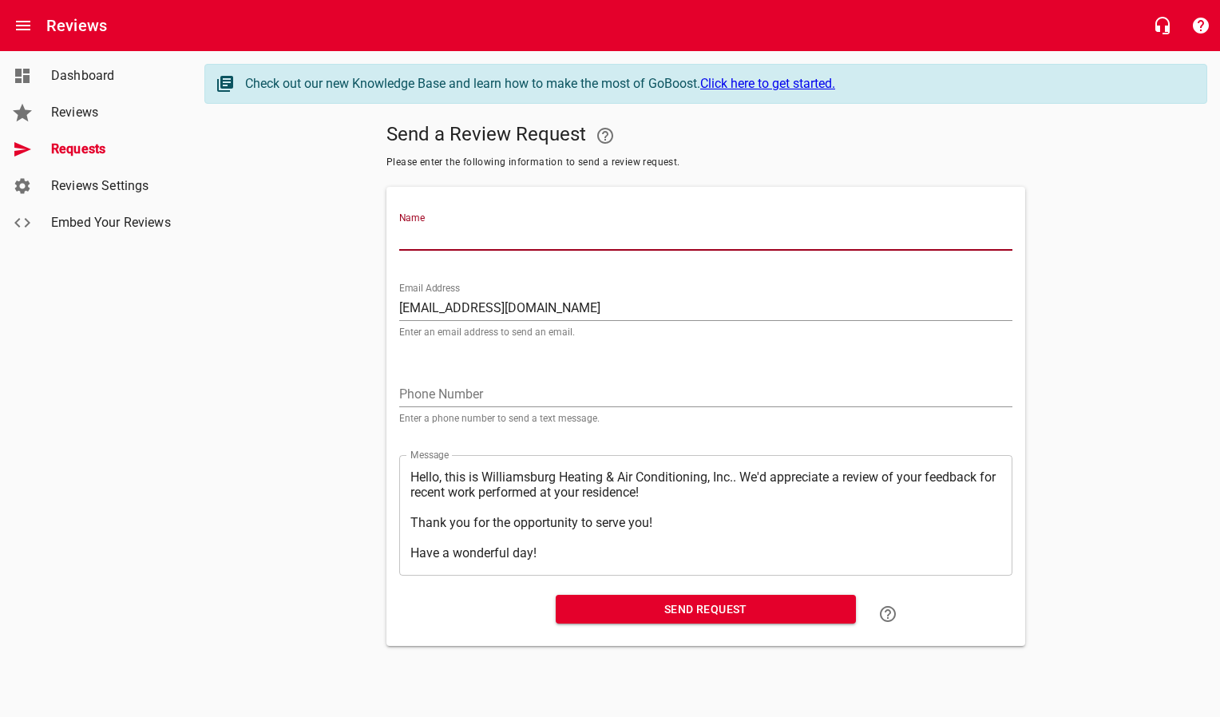
click at [733, 234] on input "Name" at bounding box center [705, 238] width 613 height 26
type input "[PERSON_NAME]"
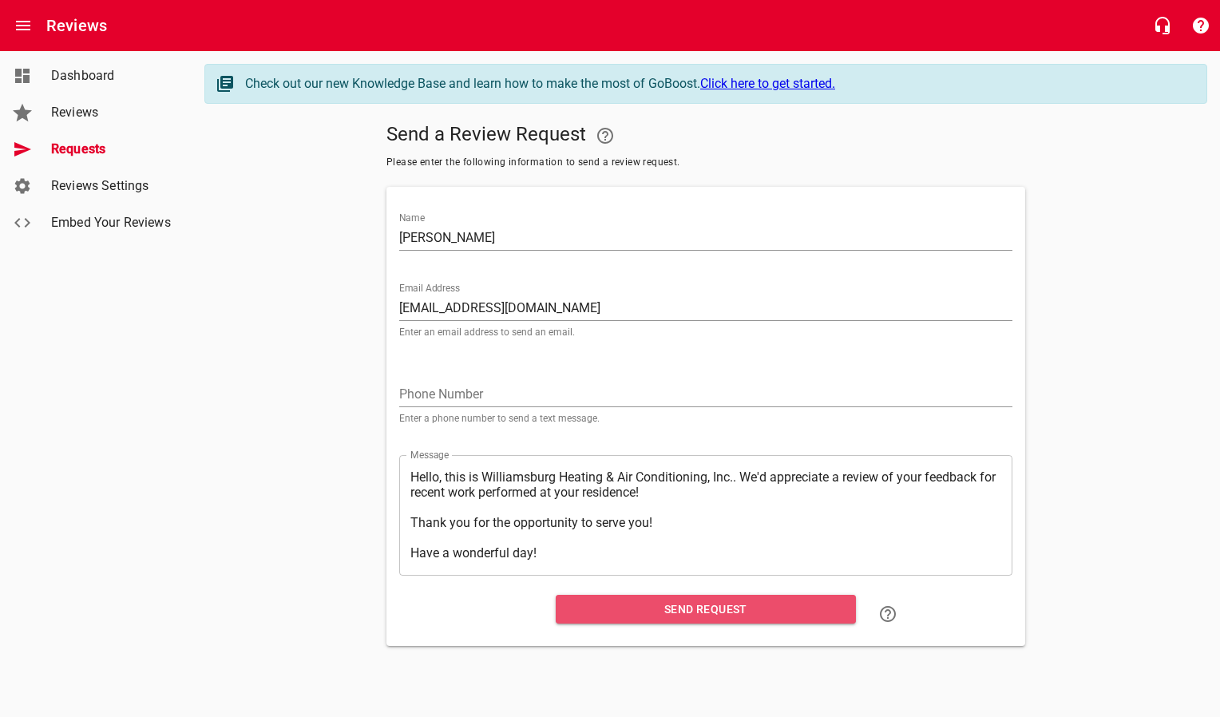
click at [761, 603] on span "Send Request" at bounding box center [705, 609] width 275 height 20
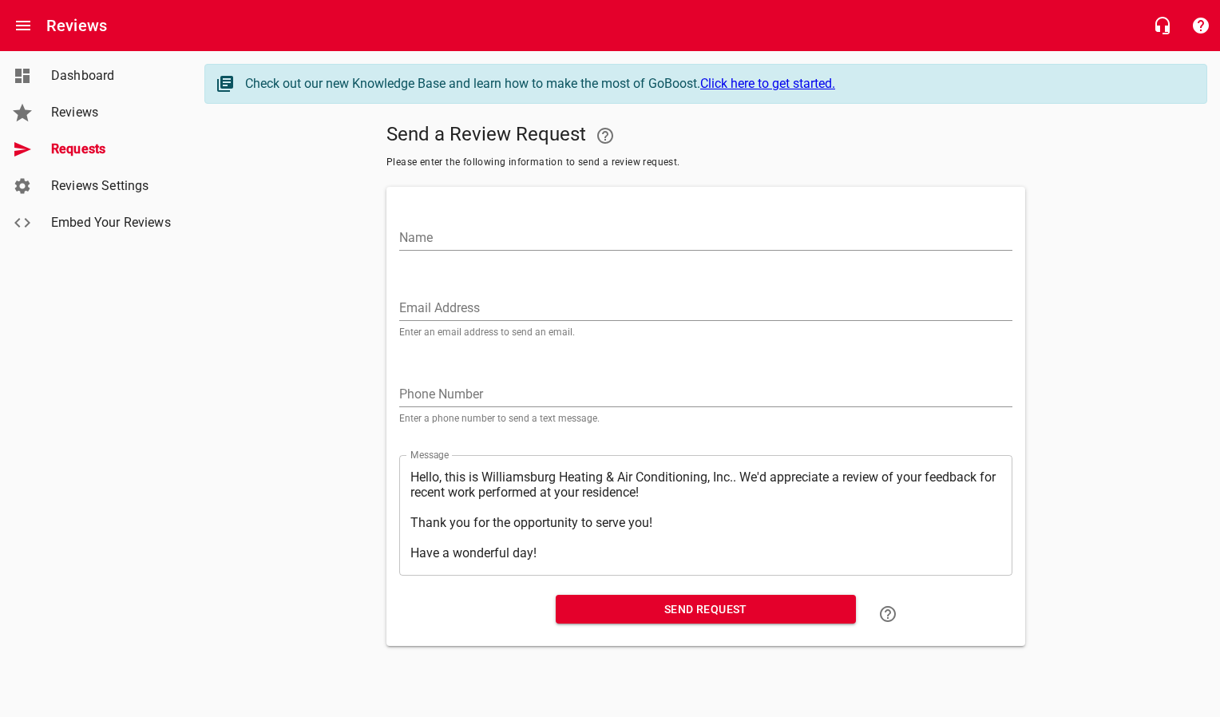
click at [421, 303] on input "Email Address" at bounding box center [705, 308] width 613 height 26
paste input "[EMAIL_ADDRESS][DOMAIN_NAME]"
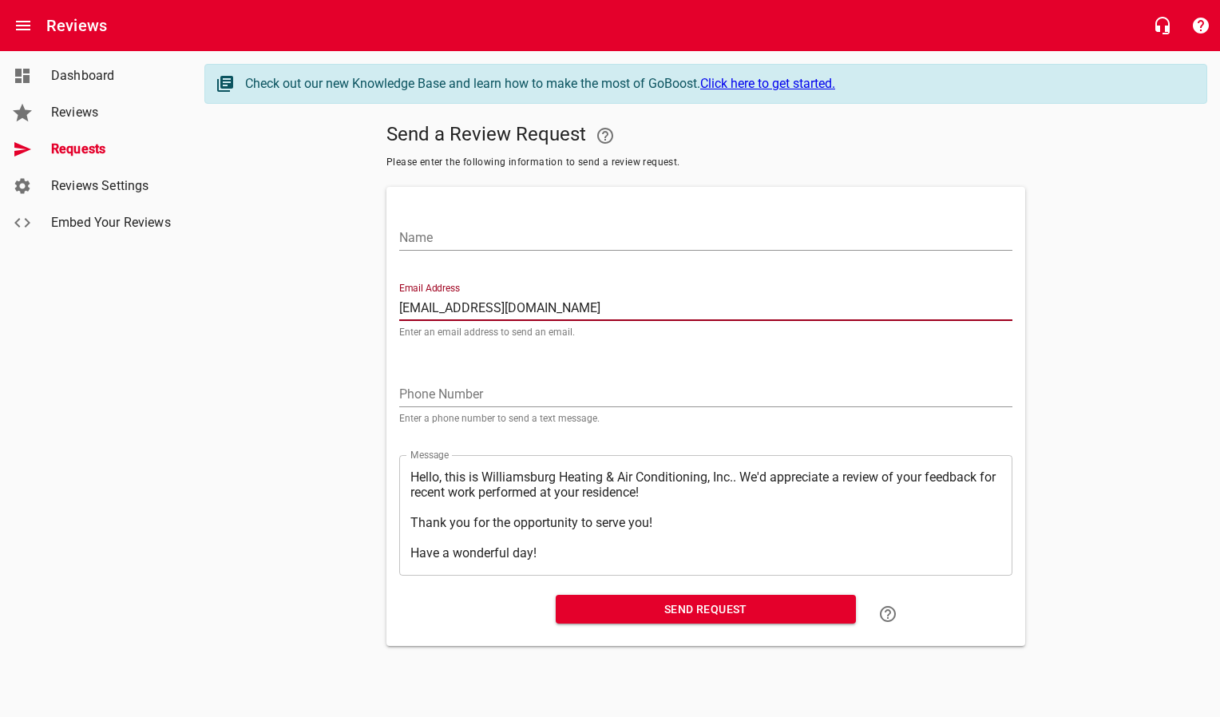
type input "[EMAIL_ADDRESS][DOMAIN_NAME]"
click at [496, 243] on input "Name" at bounding box center [705, 238] width 613 height 26
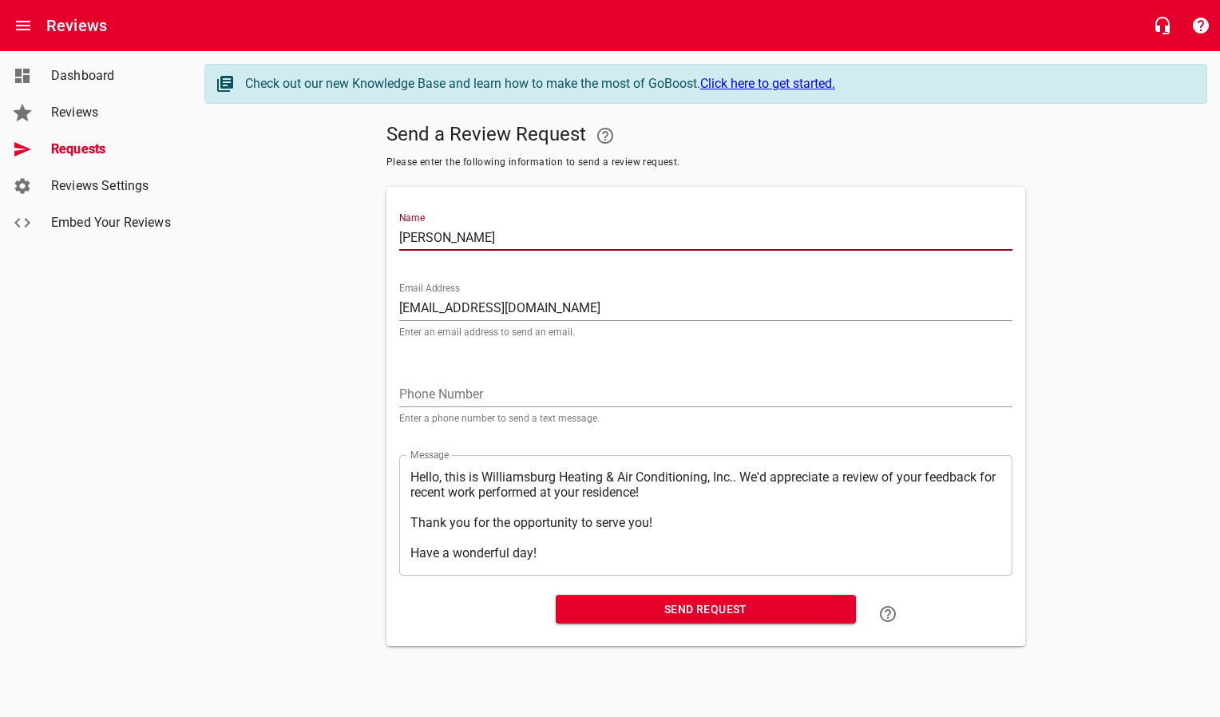
type input "[PERSON_NAME]"
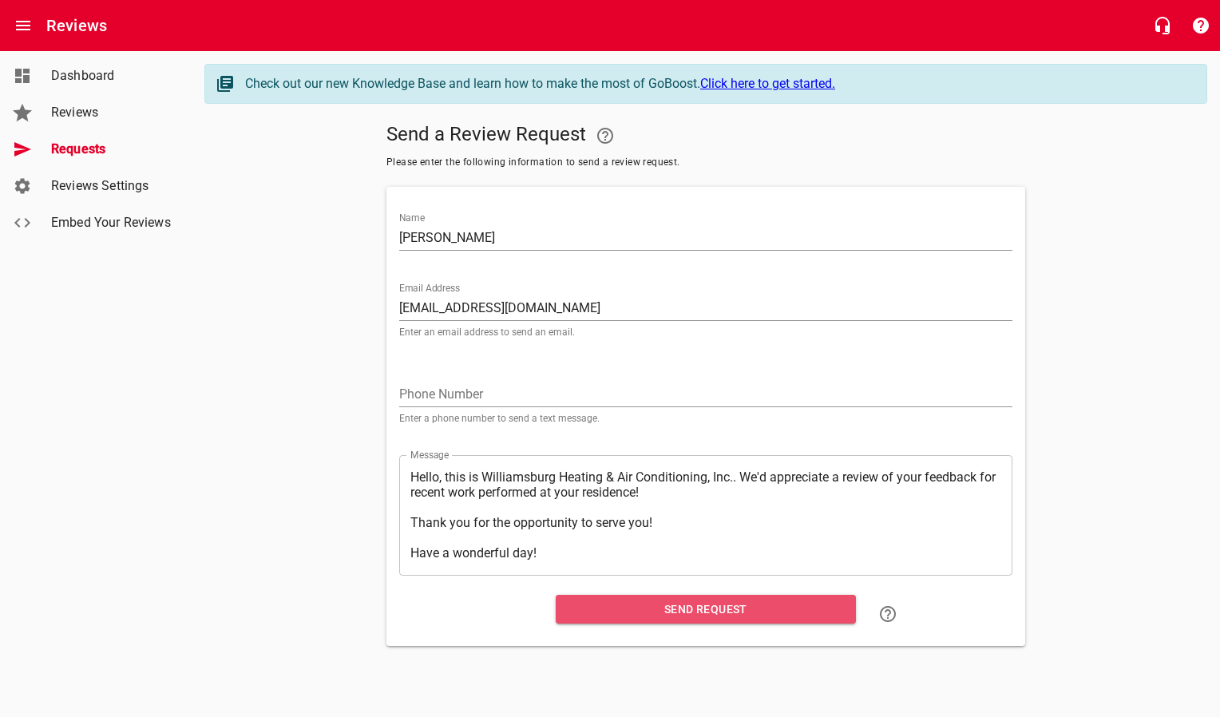
click at [618, 606] on span "Send Request" at bounding box center [705, 609] width 275 height 20
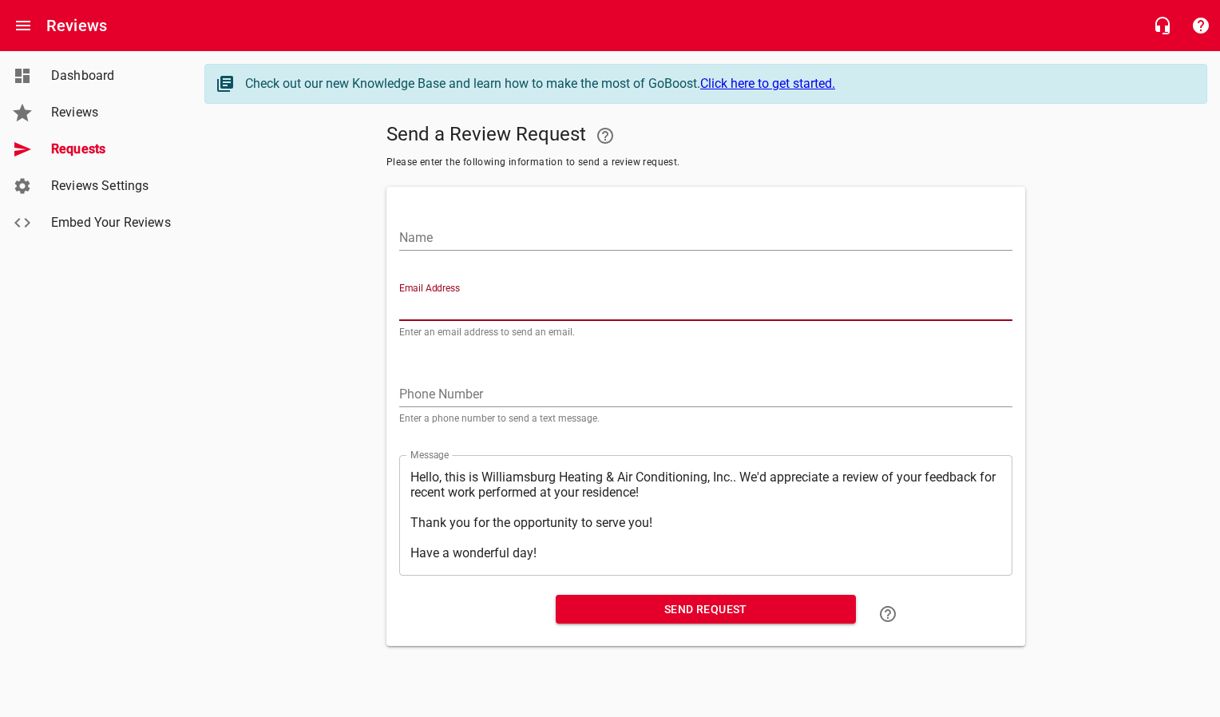
click at [478, 310] on input "Email Address" at bounding box center [705, 308] width 613 height 26
paste input "[EMAIL_ADDRESS][DOMAIN_NAME]"
type input "[EMAIL_ADDRESS][DOMAIN_NAME]"
click at [489, 241] on input "Name" at bounding box center [705, 238] width 613 height 26
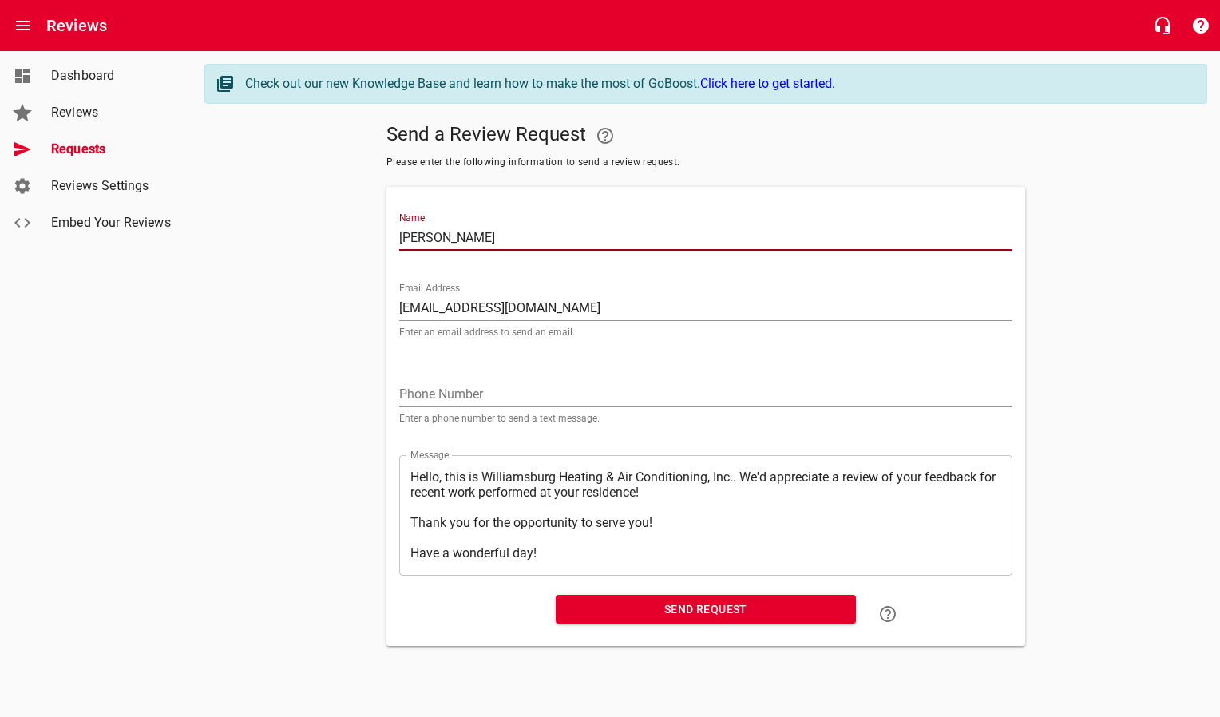
type input "[PERSON_NAME]"
click at [617, 614] on span "Send Request" at bounding box center [705, 609] width 275 height 20
